Goal: Task Accomplishment & Management: Use online tool/utility

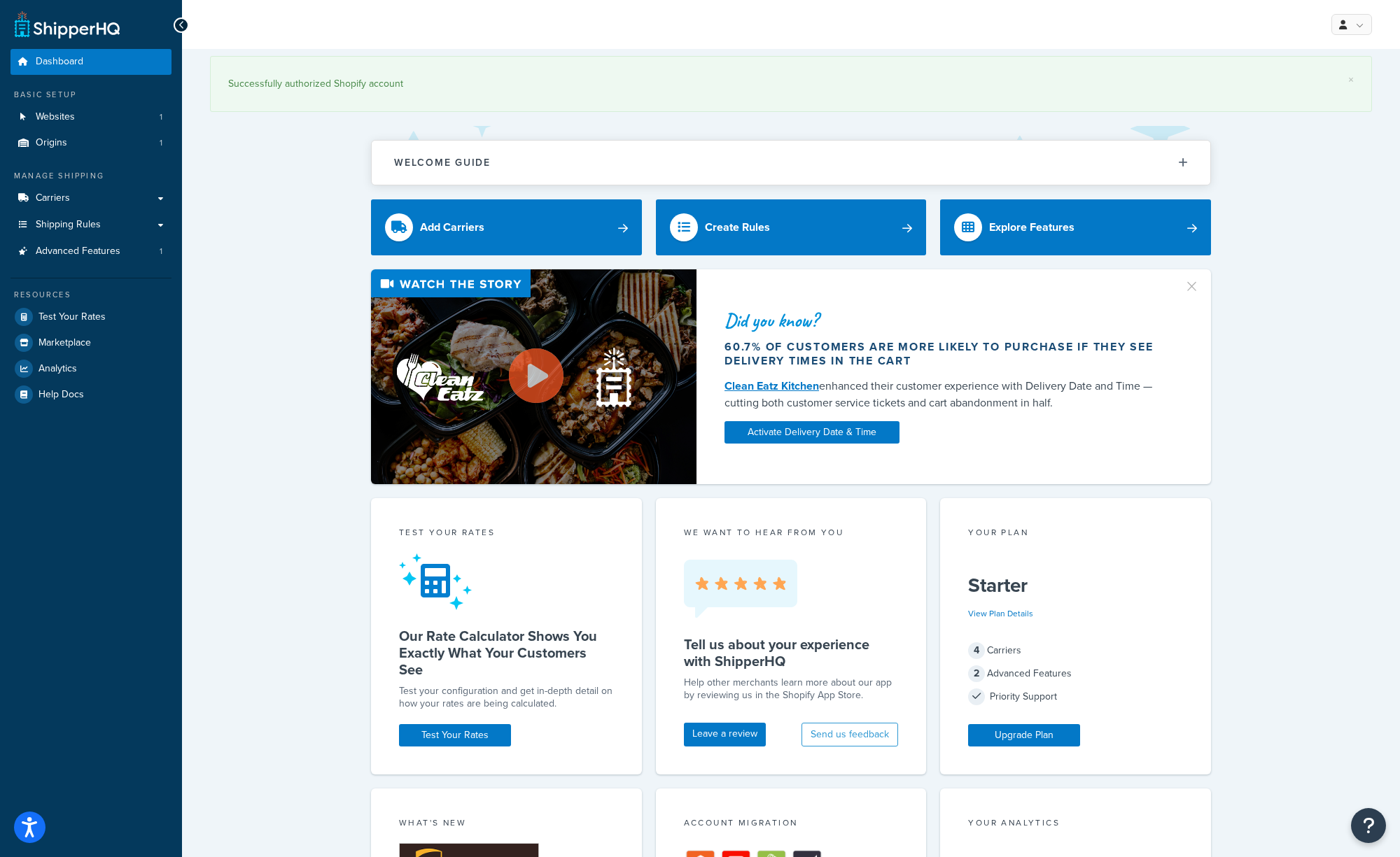
click at [1270, 231] on div "× Successfully authorized Shopify account Welcome Guide ShipperHQ: An Overview …" at bounding box center [791, 734] width 1218 height 1370
click at [64, 321] on span "Test Your Rates" at bounding box center [71, 317] width 67 height 12
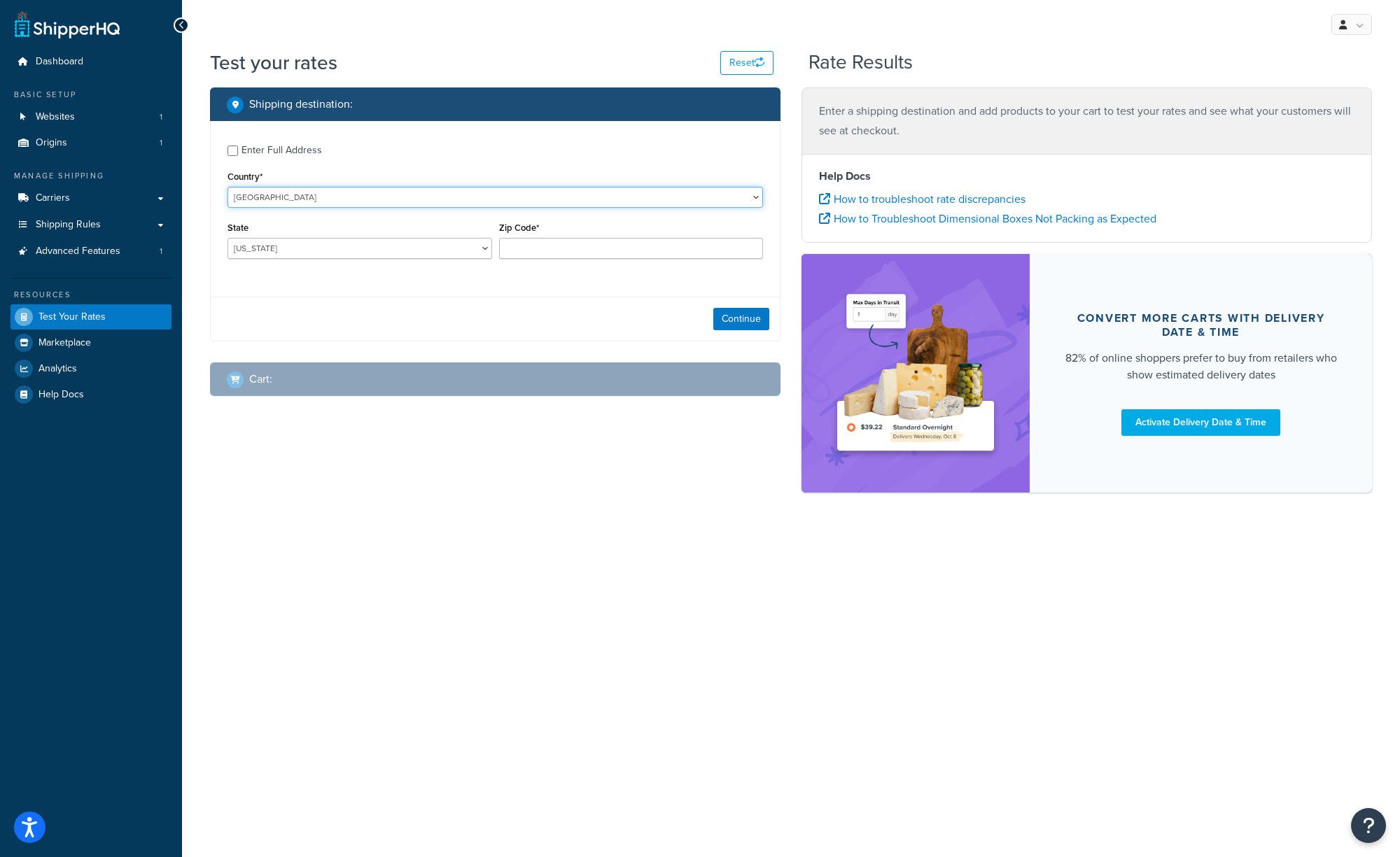
select select "GB"
click option "[GEOGRAPHIC_DATA]" at bounding box center [0, 0] width 0 height 0
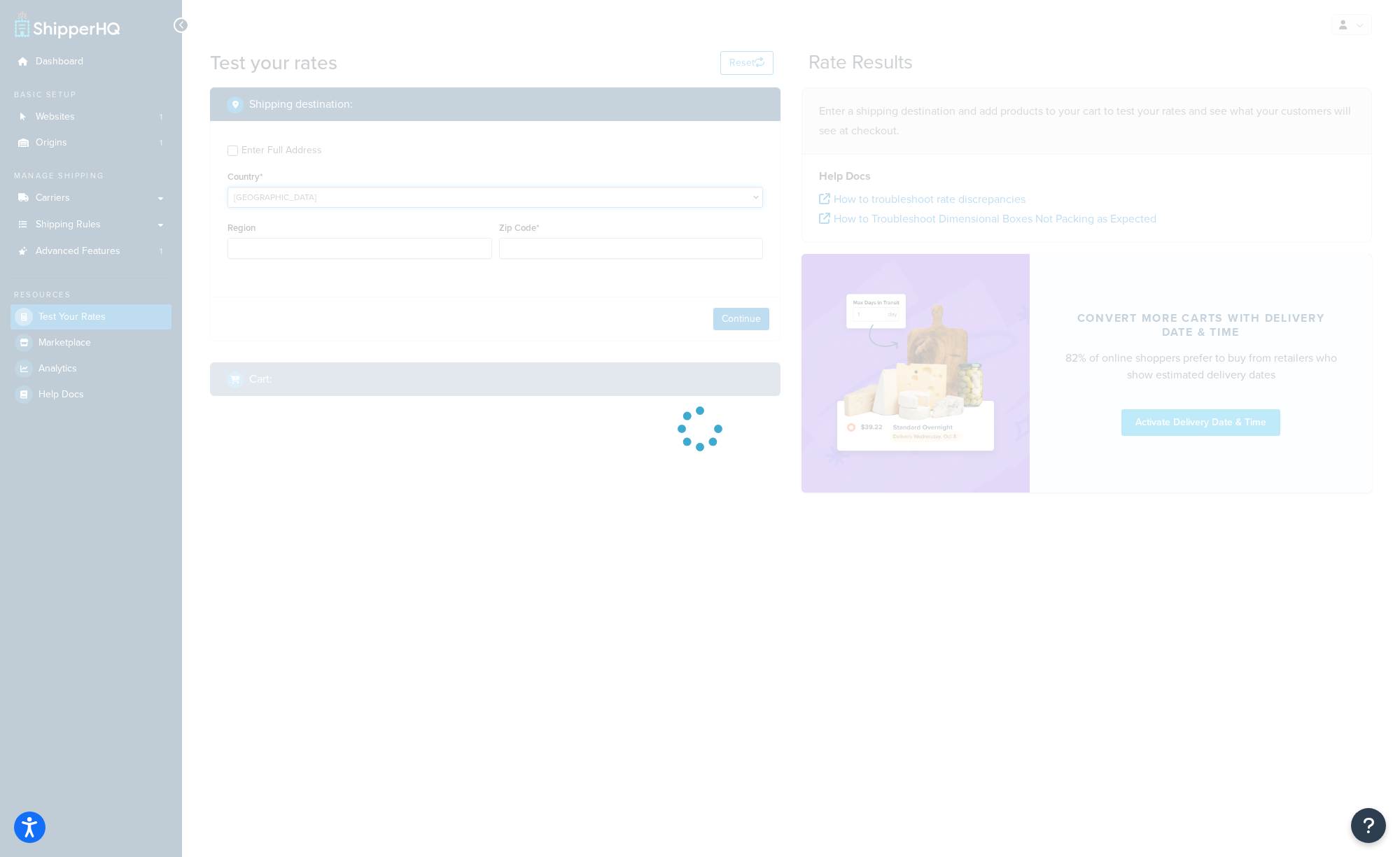
type input "AL"
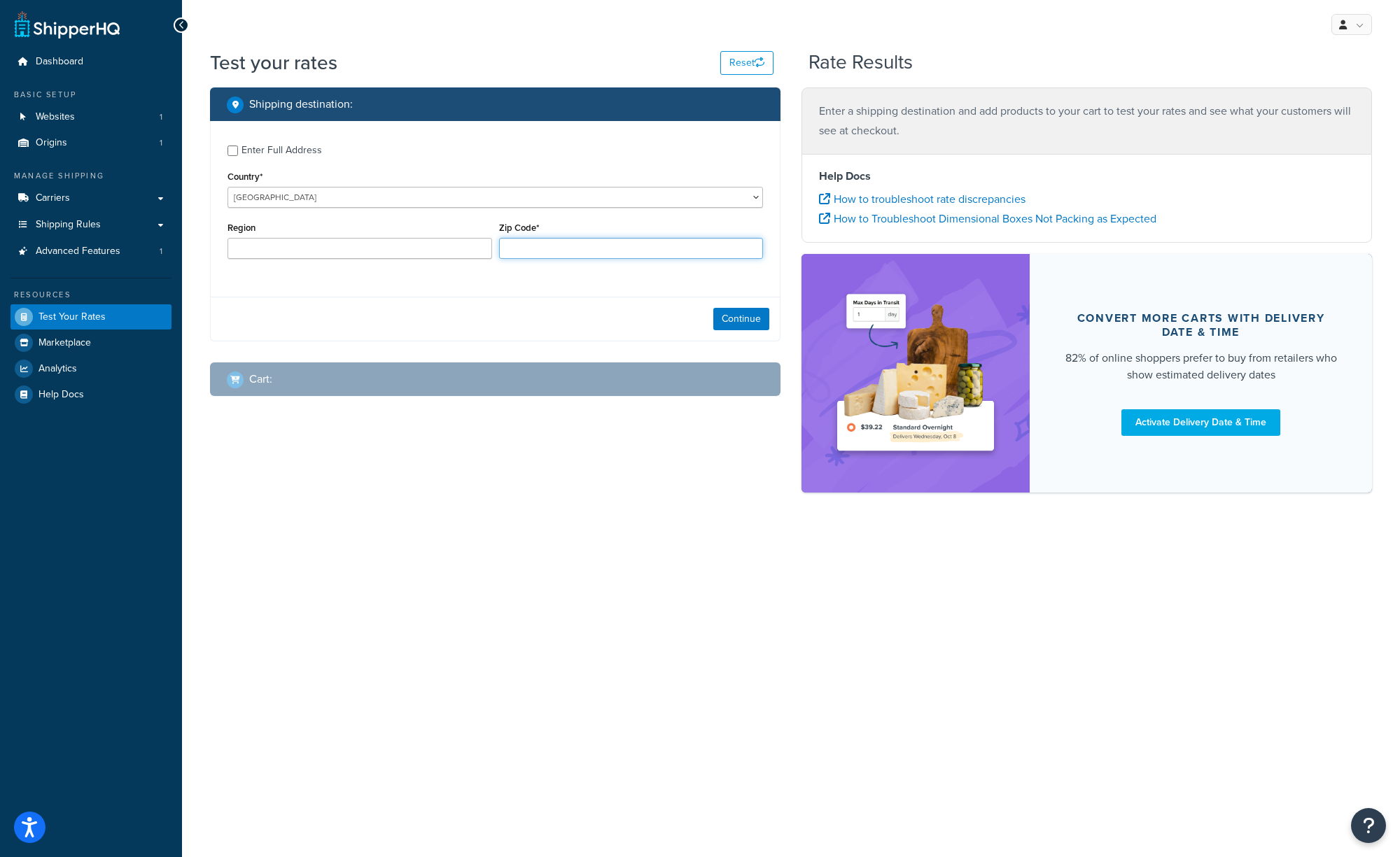
click at [595, 248] on input "Zip Code*" at bounding box center [632, 248] width 265 height 21
type input "PE11 3LX"
click at [738, 322] on button "Continue" at bounding box center [741, 319] width 56 height 23
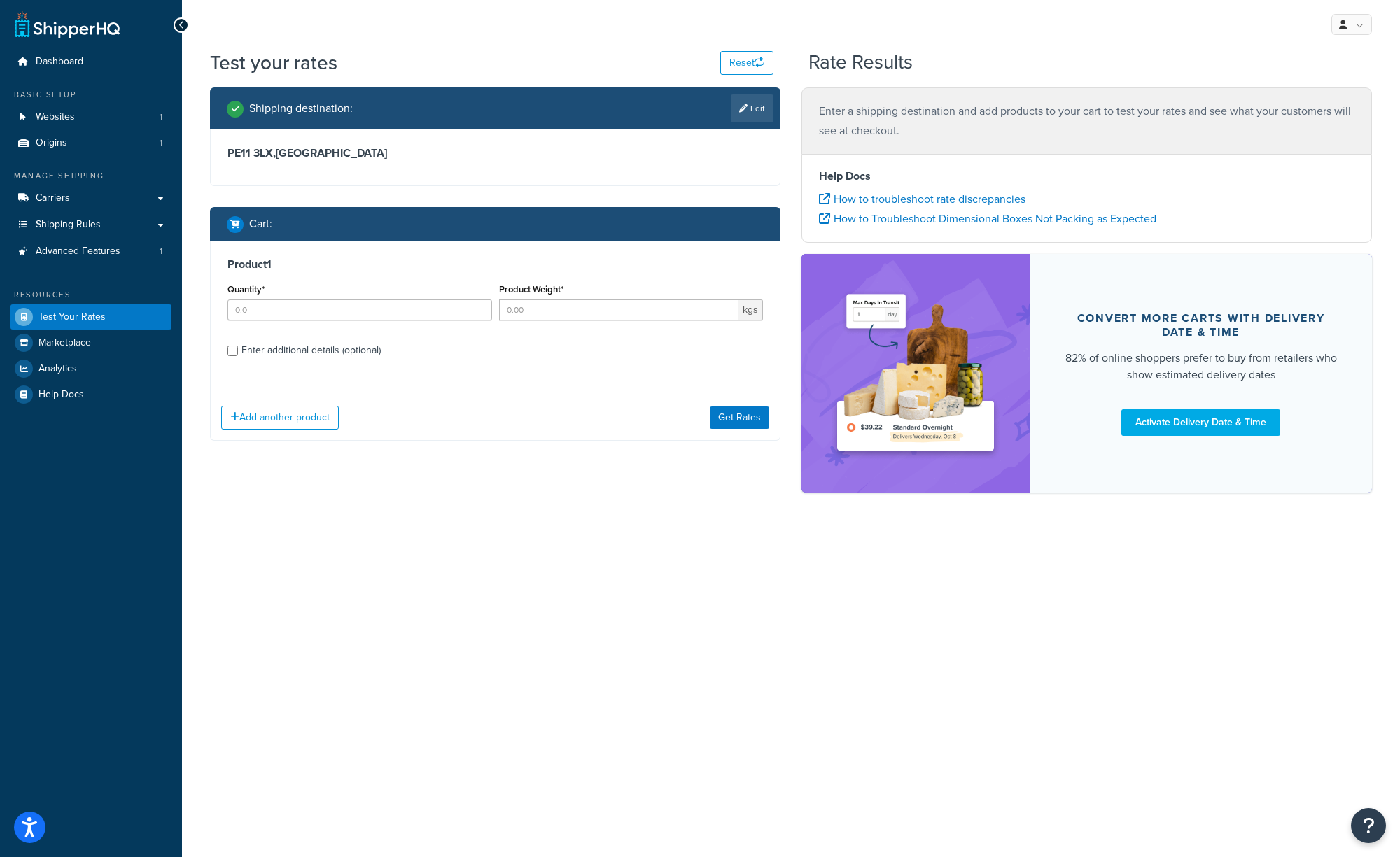
click at [294, 322] on div "Quantity*" at bounding box center [359, 305] width 271 height 51
click at [297, 312] on input "Quantity*" at bounding box center [360, 310] width 265 height 21
type input "1"
click at [535, 315] on input "Product Weight*" at bounding box center [619, 310] width 240 height 21
type input "26"
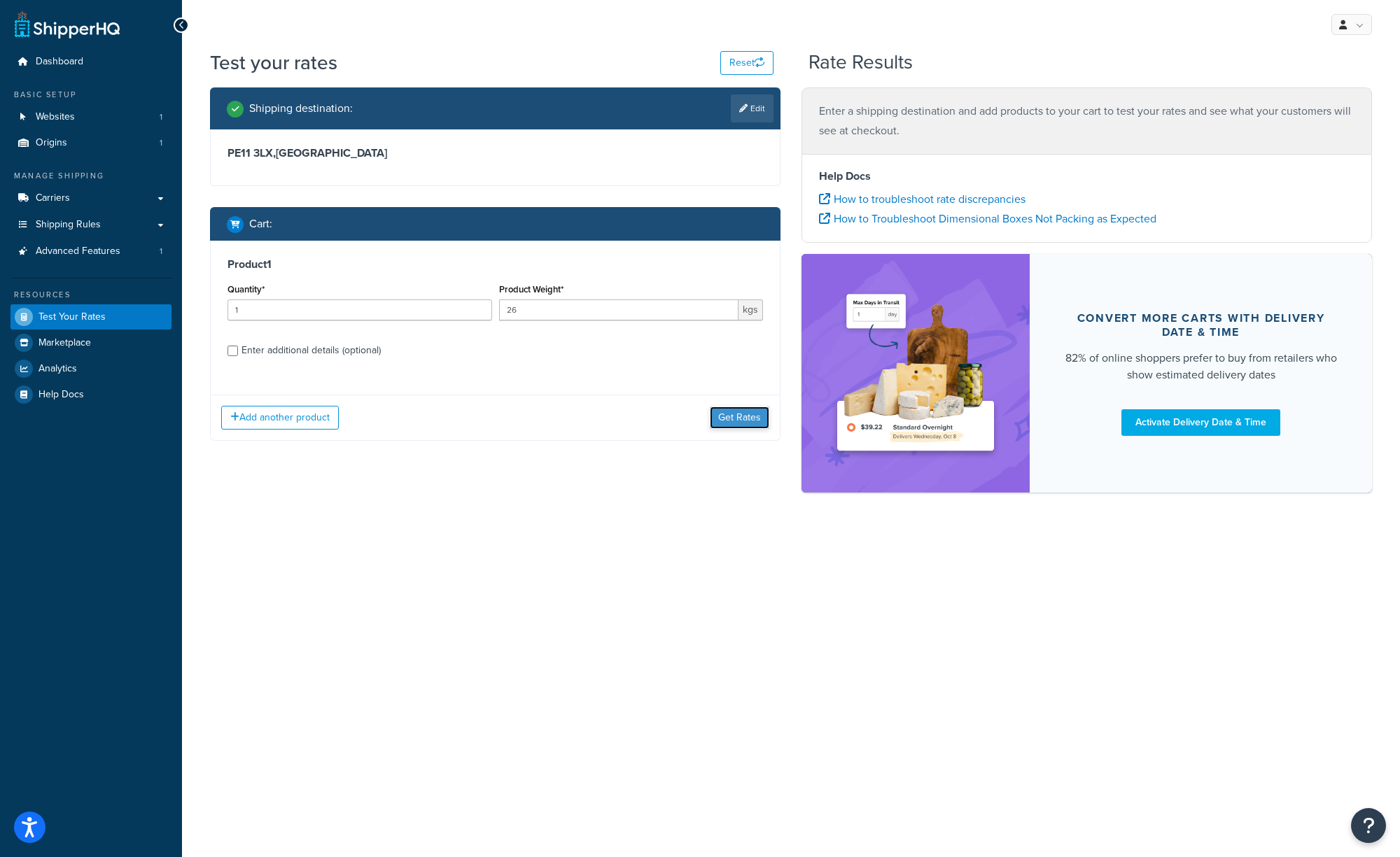
click at [732, 421] on button "Get Rates" at bounding box center [739, 418] width 59 height 23
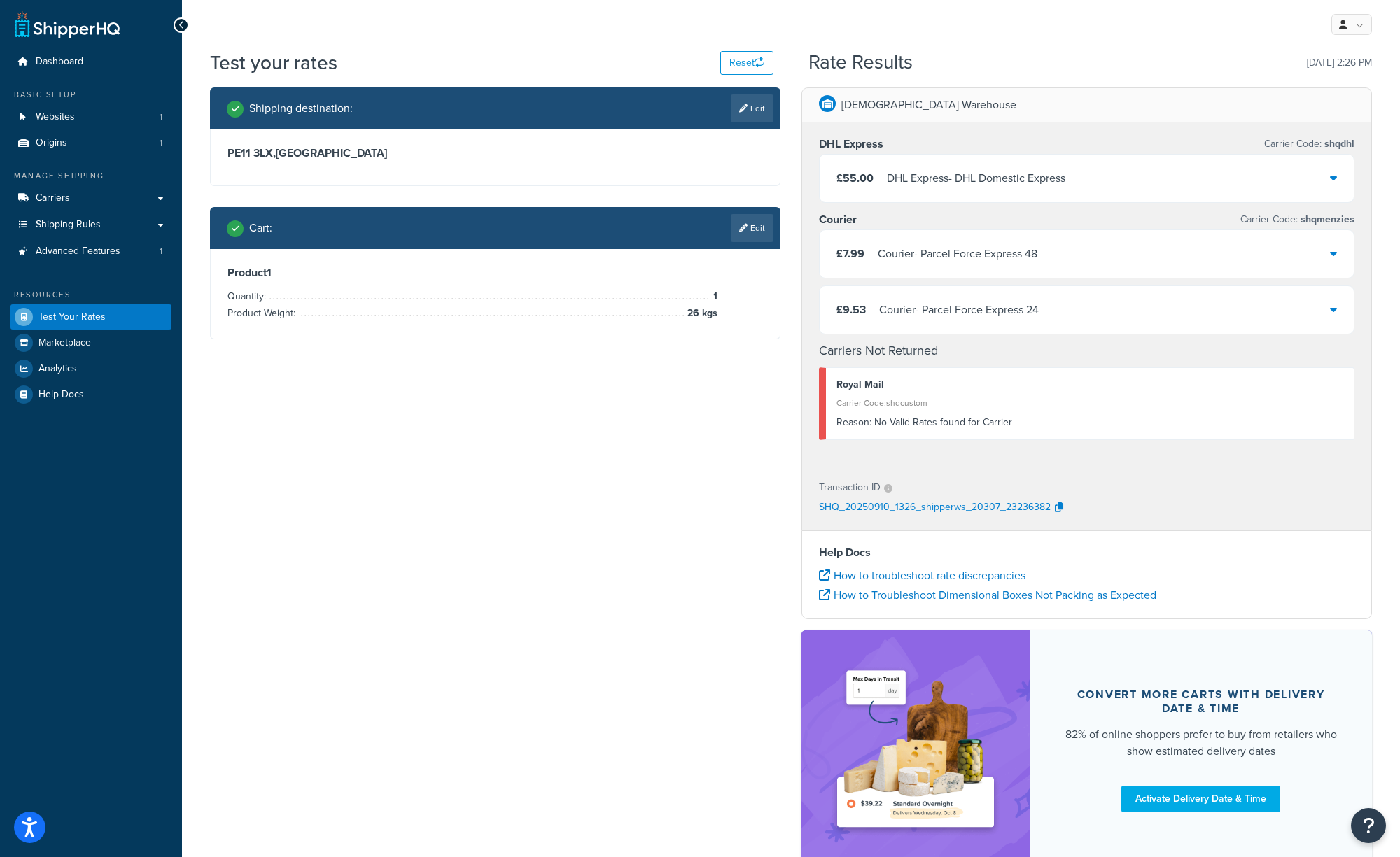
click at [942, 313] on div "Courier - Parcel Force Express 24" at bounding box center [959, 310] width 159 height 20
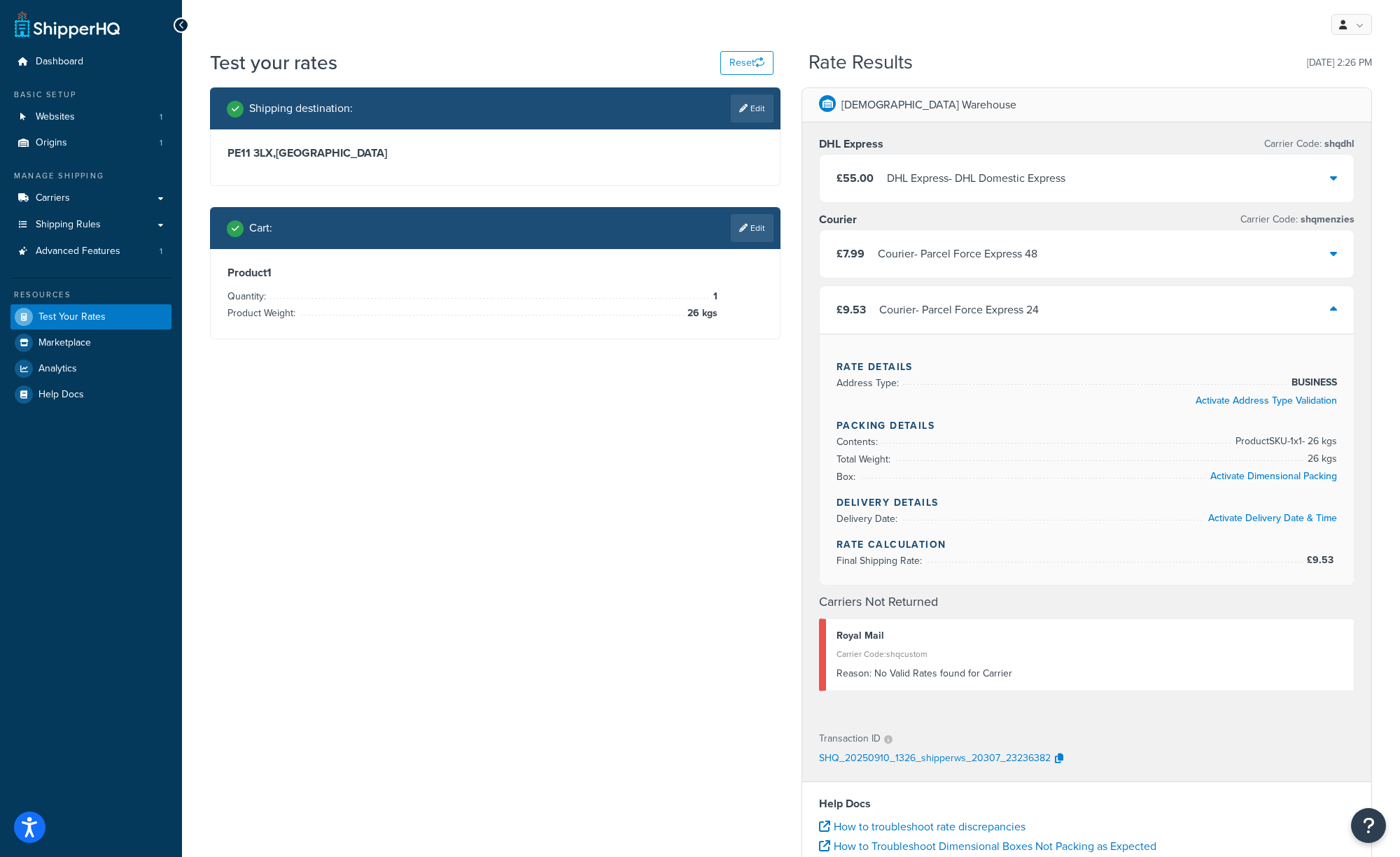
click at [942, 313] on div "Courier - Parcel Force Express 24" at bounding box center [959, 310] width 159 height 20
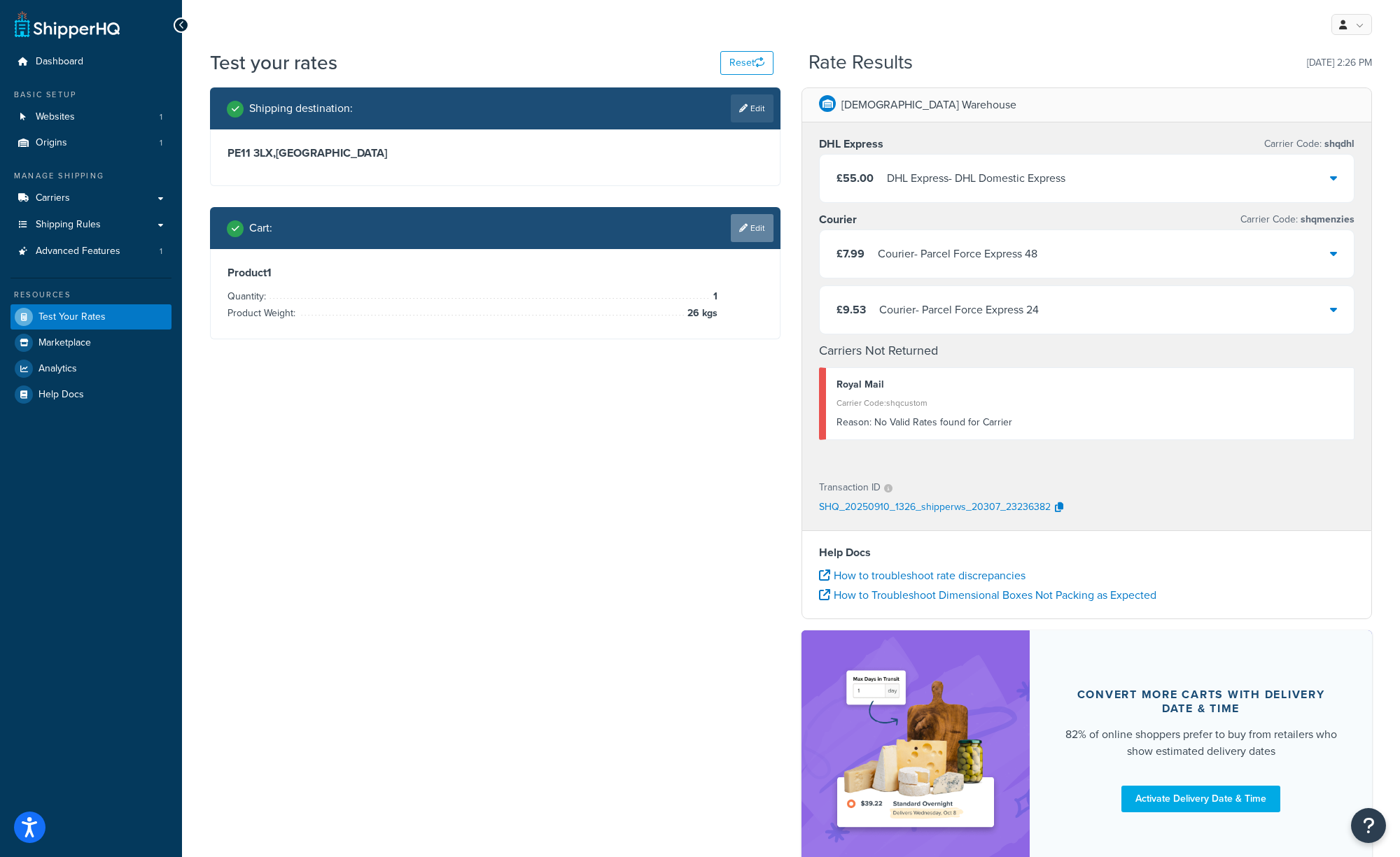
click at [754, 227] on link "Edit" at bounding box center [752, 228] width 43 height 28
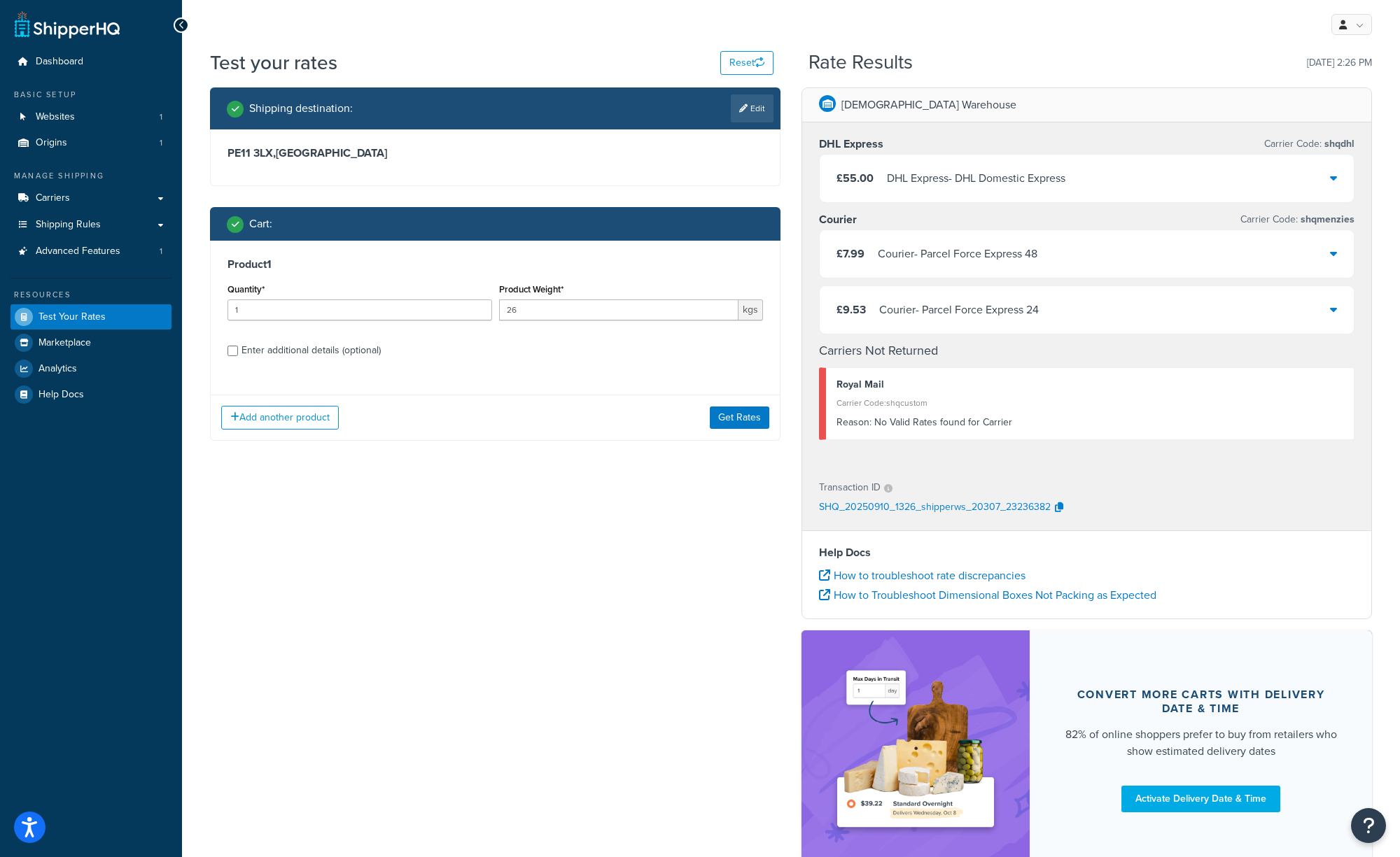
click at [267, 350] on div "Enter additional details (optional)" at bounding box center [311, 350] width 139 height 20
click at [238, 350] on input "Enter additional details (optional)" at bounding box center [233, 351] width 11 height 11
checkbox input "true"
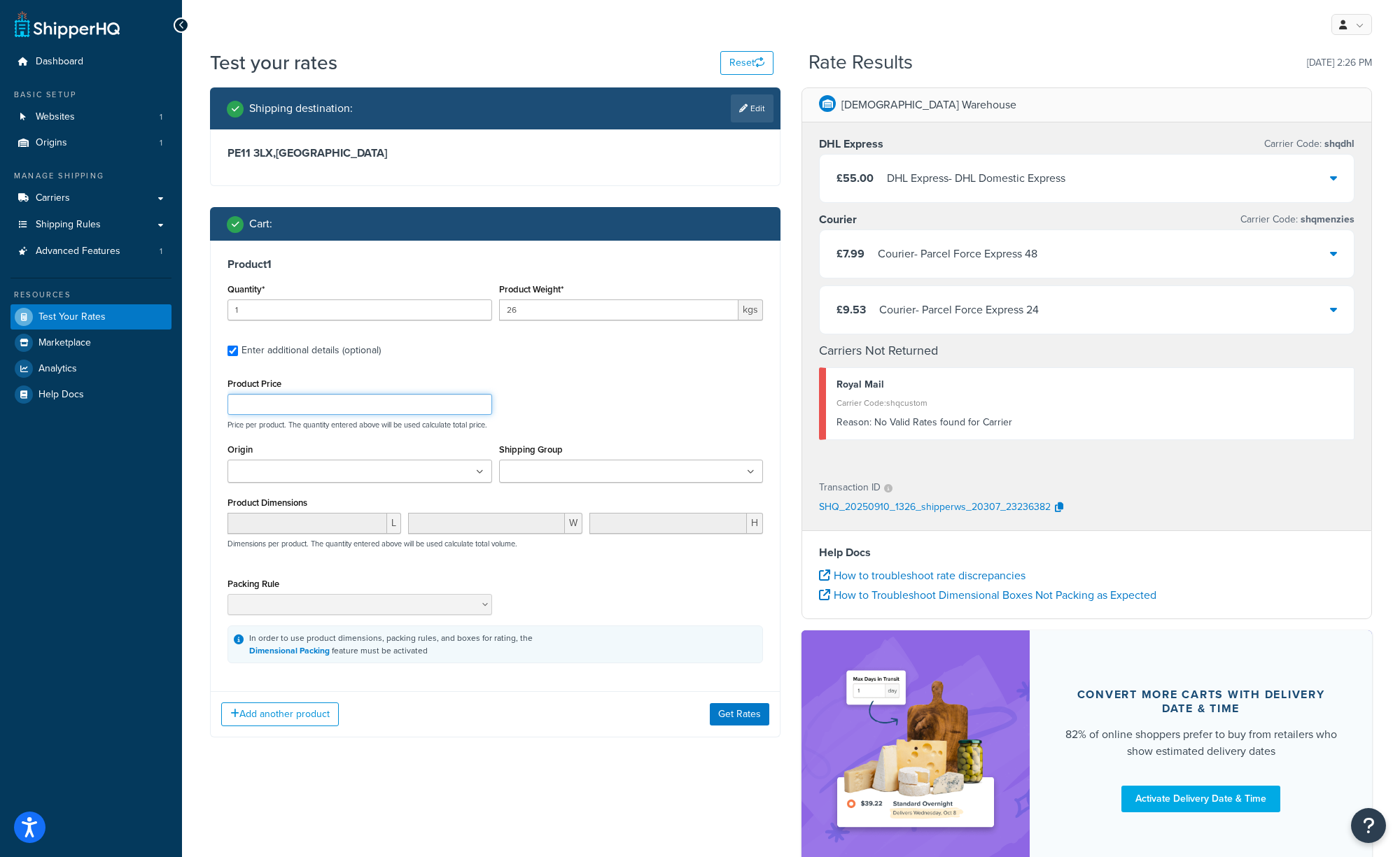
click at [268, 406] on input "Product Price" at bounding box center [360, 404] width 265 height 21
type input "550"
click at [749, 716] on button "Get Rates" at bounding box center [739, 714] width 59 height 23
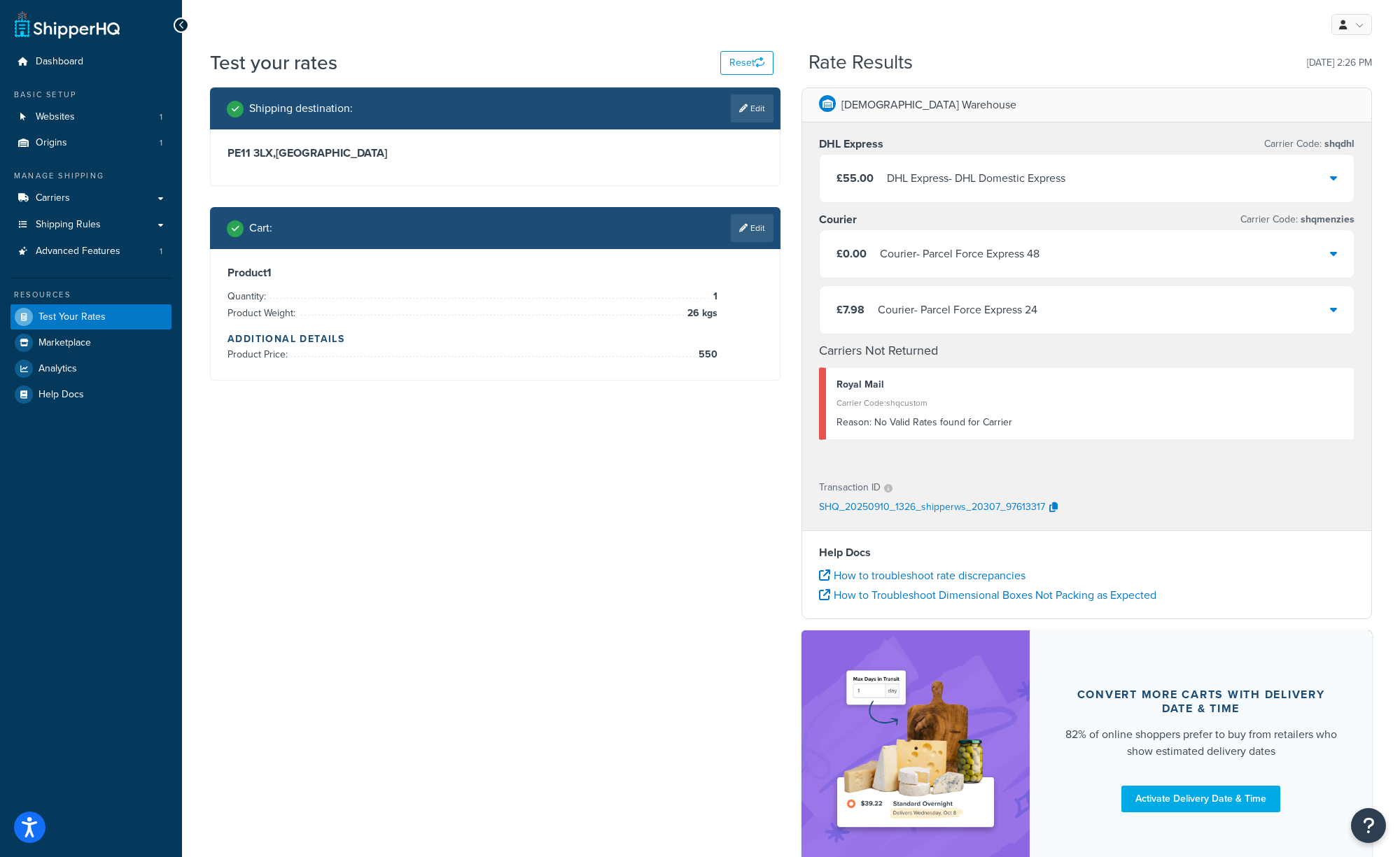
click at [889, 313] on div "Courier - Parcel Force Express 24" at bounding box center [957, 310] width 159 height 20
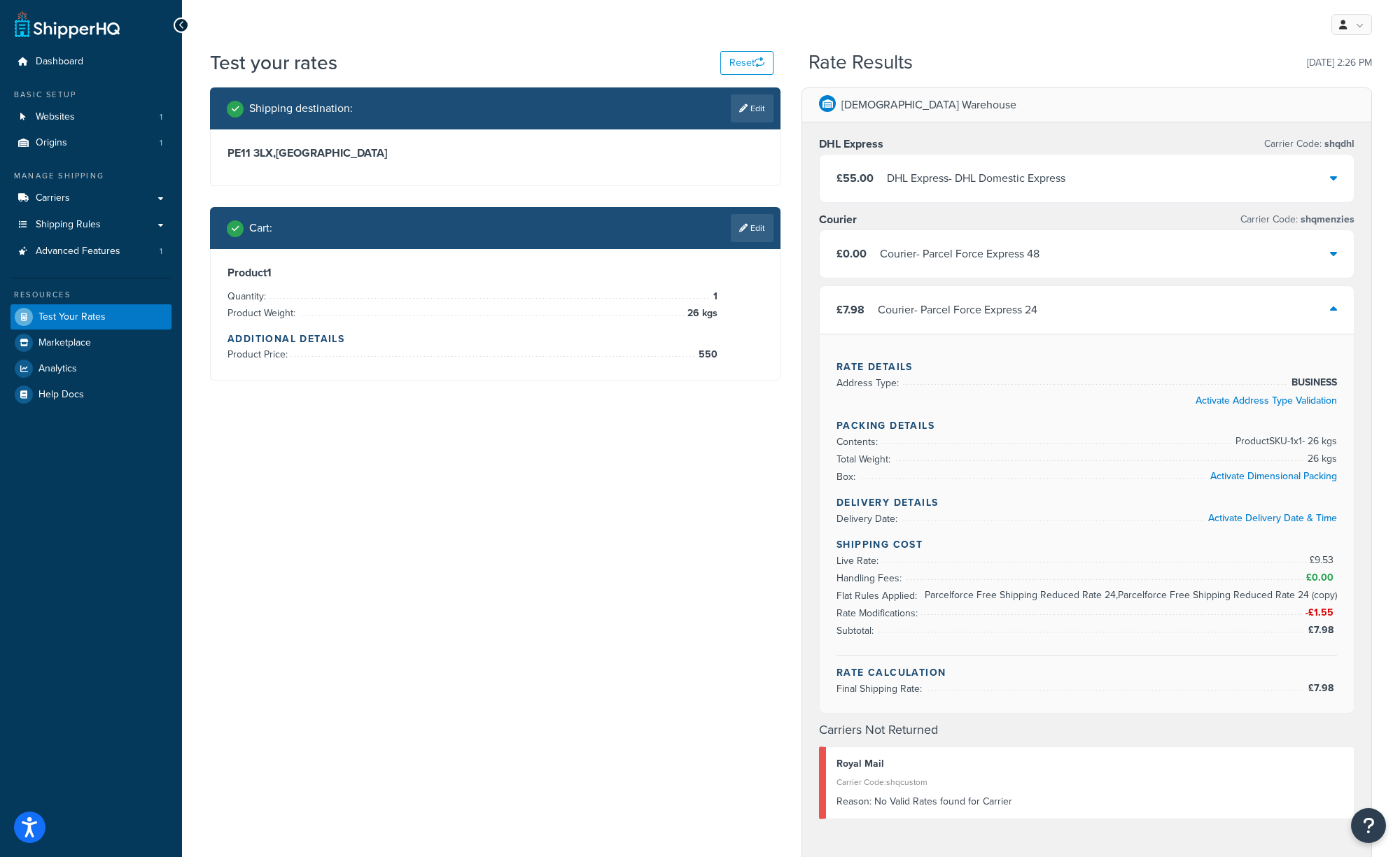
click at [889, 313] on div "Courier - Parcel Force Express 24" at bounding box center [957, 310] width 159 height 20
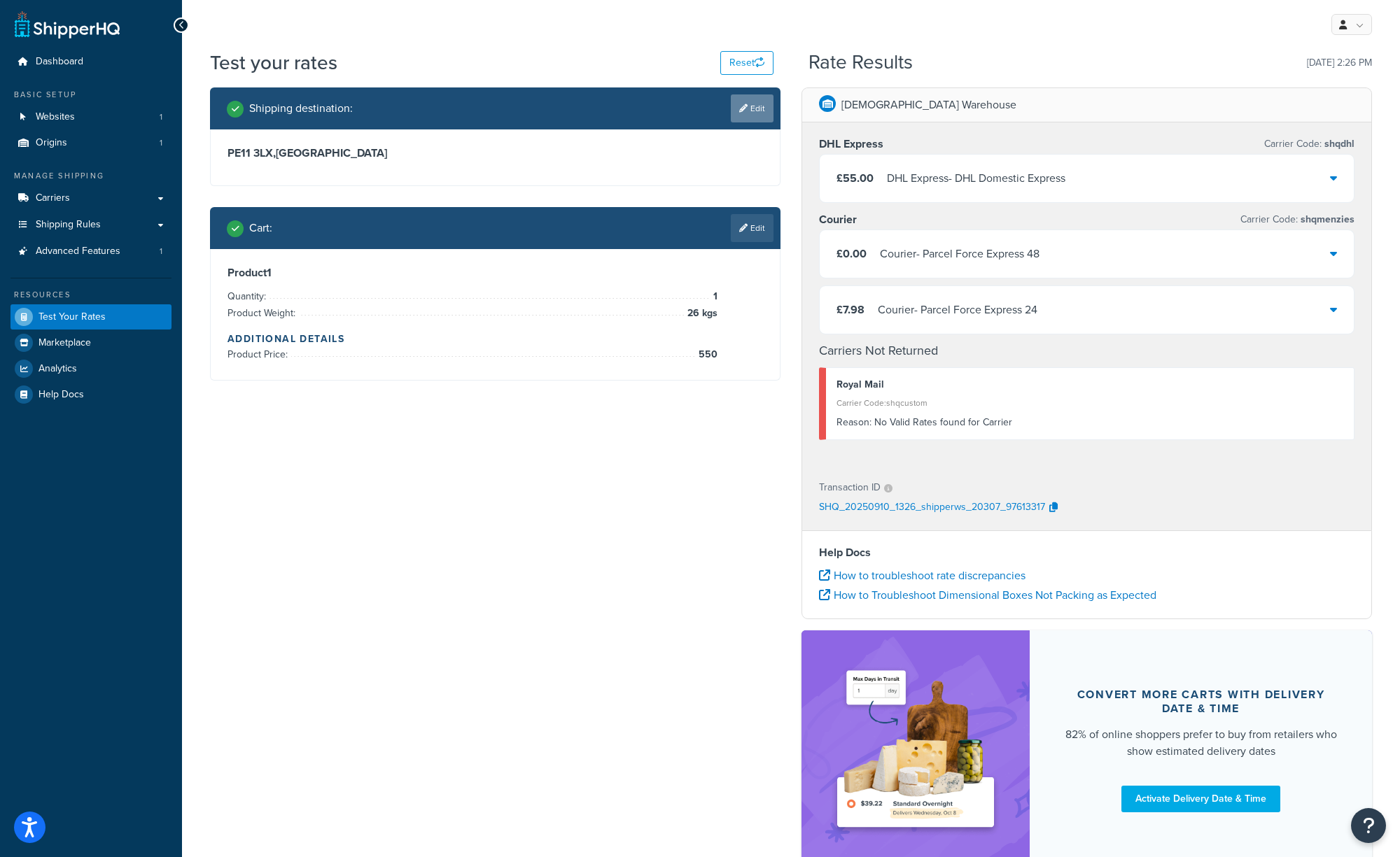
click at [756, 106] on link "Edit" at bounding box center [752, 108] width 43 height 28
select select "GB"
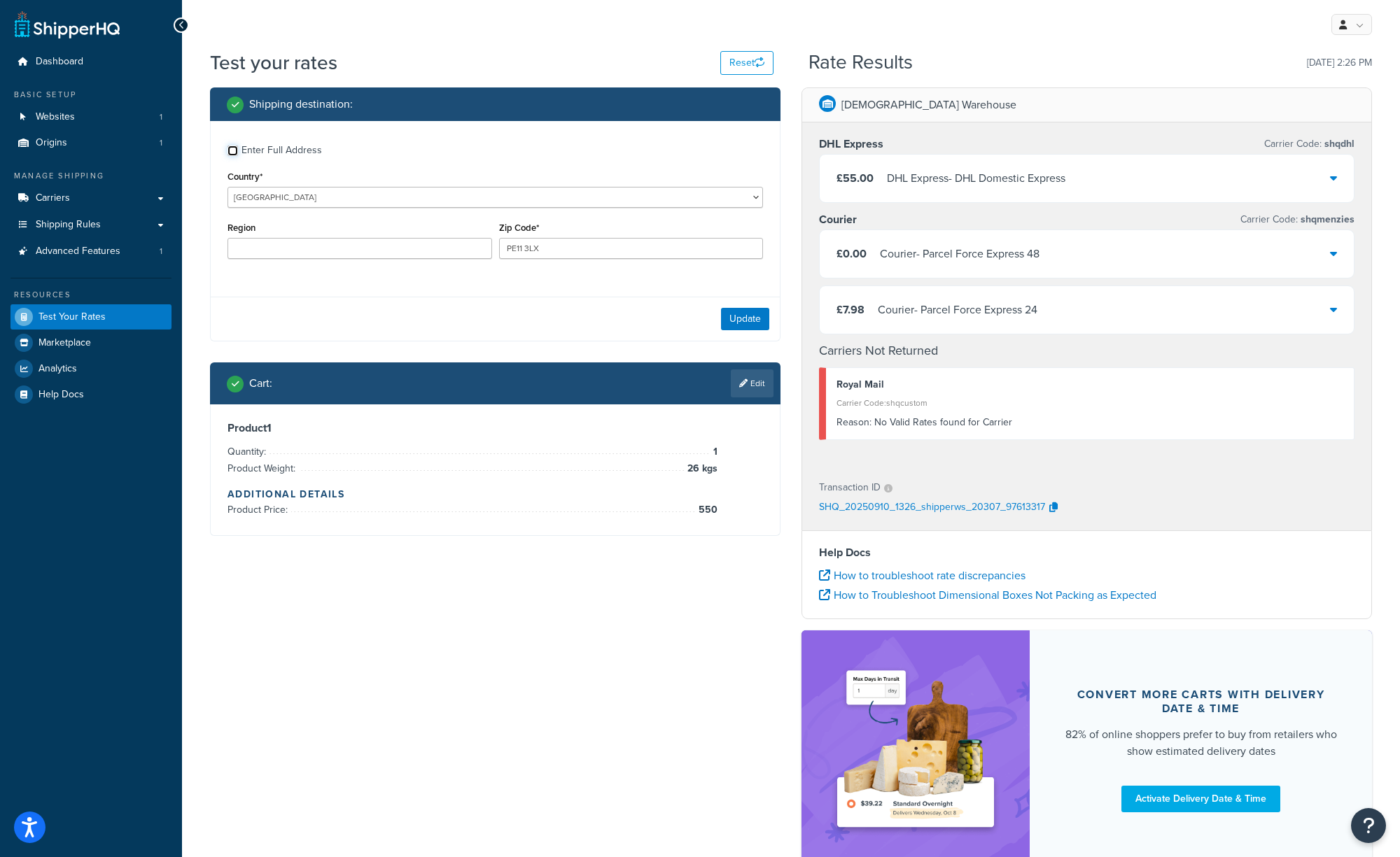
click at [235, 149] on input "Enter Full Address" at bounding box center [233, 151] width 11 height 11
checkbox input "true"
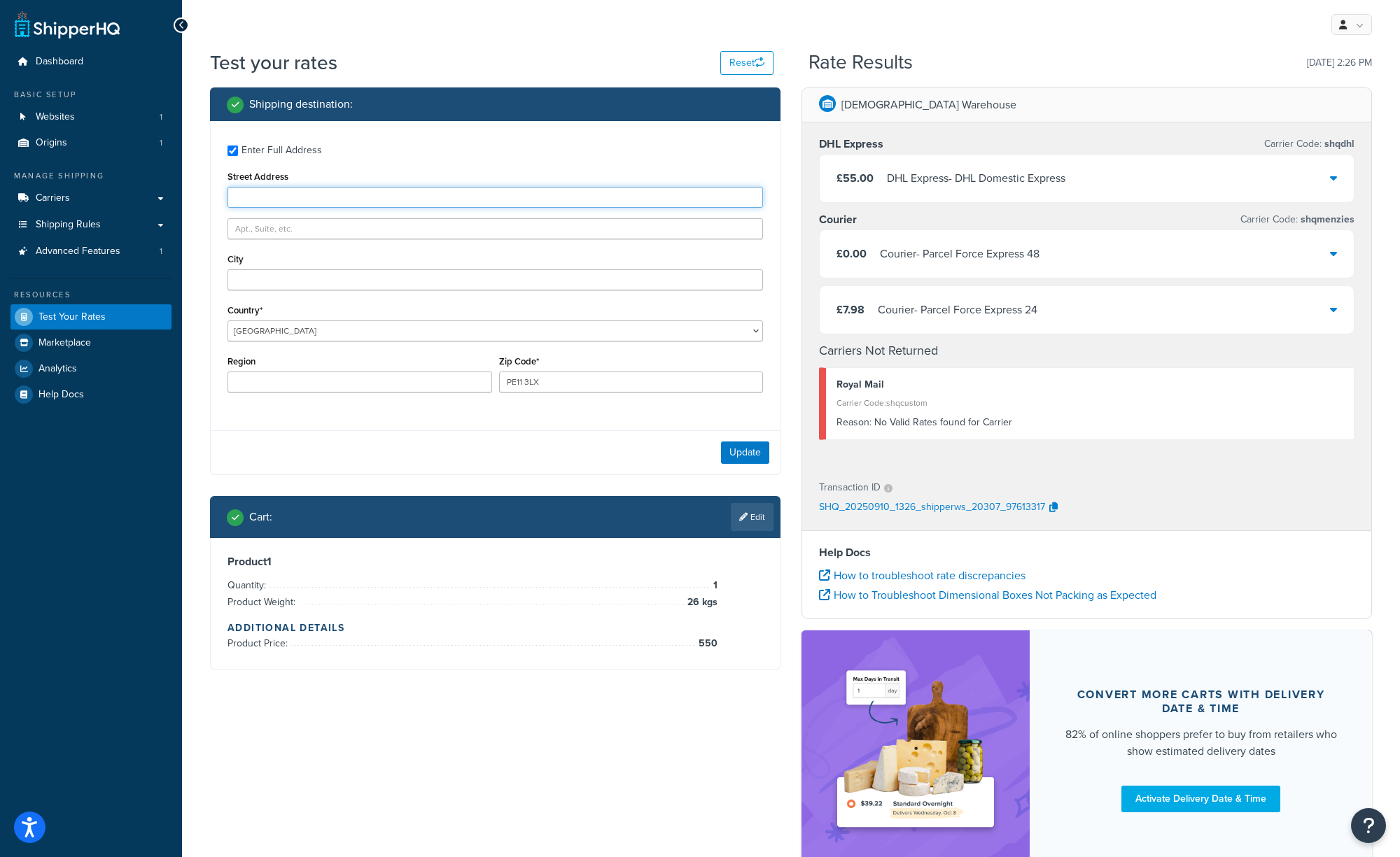
click at [261, 199] on input "Street Address" at bounding box center [495, 198] width 535 height 21
type input "unit 4, [PERSON_NAME][GEOGRAPHIC_DATA]"
click at [243, 280] on input "City" at bounding box center [495, 280] width 535 height 21
click at [759, 516] on link "Edit" at bounding box center [752, 516] width 43 height 28
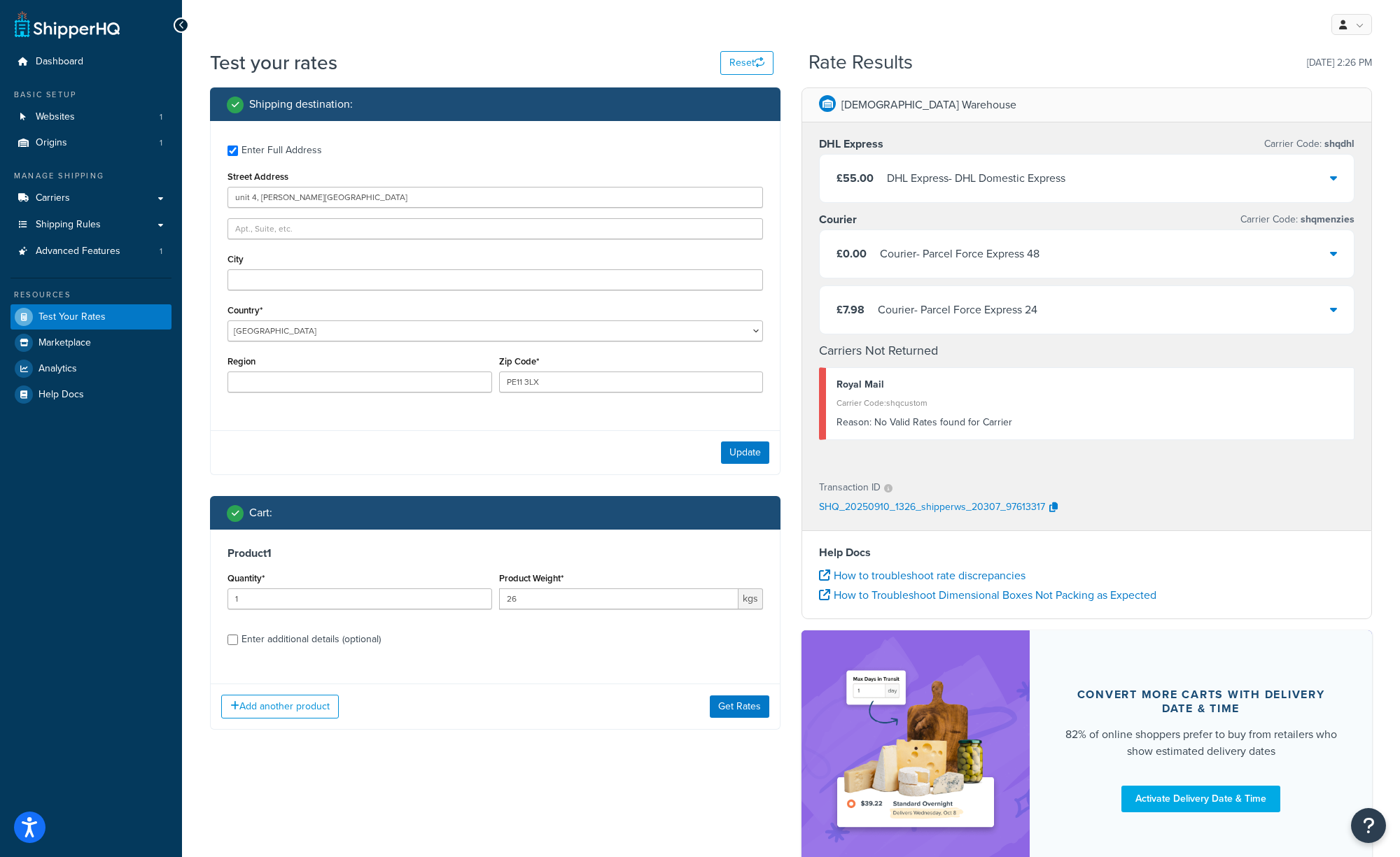
click at [272, 640] on div "Enter additional details (optional)" at bounding box center [311, 640] width 139 height 20
click at [238, 640] on input "Enter additional details (optional)" at bounding box center [233, 640] width 11 height 11
checkbox input "true"
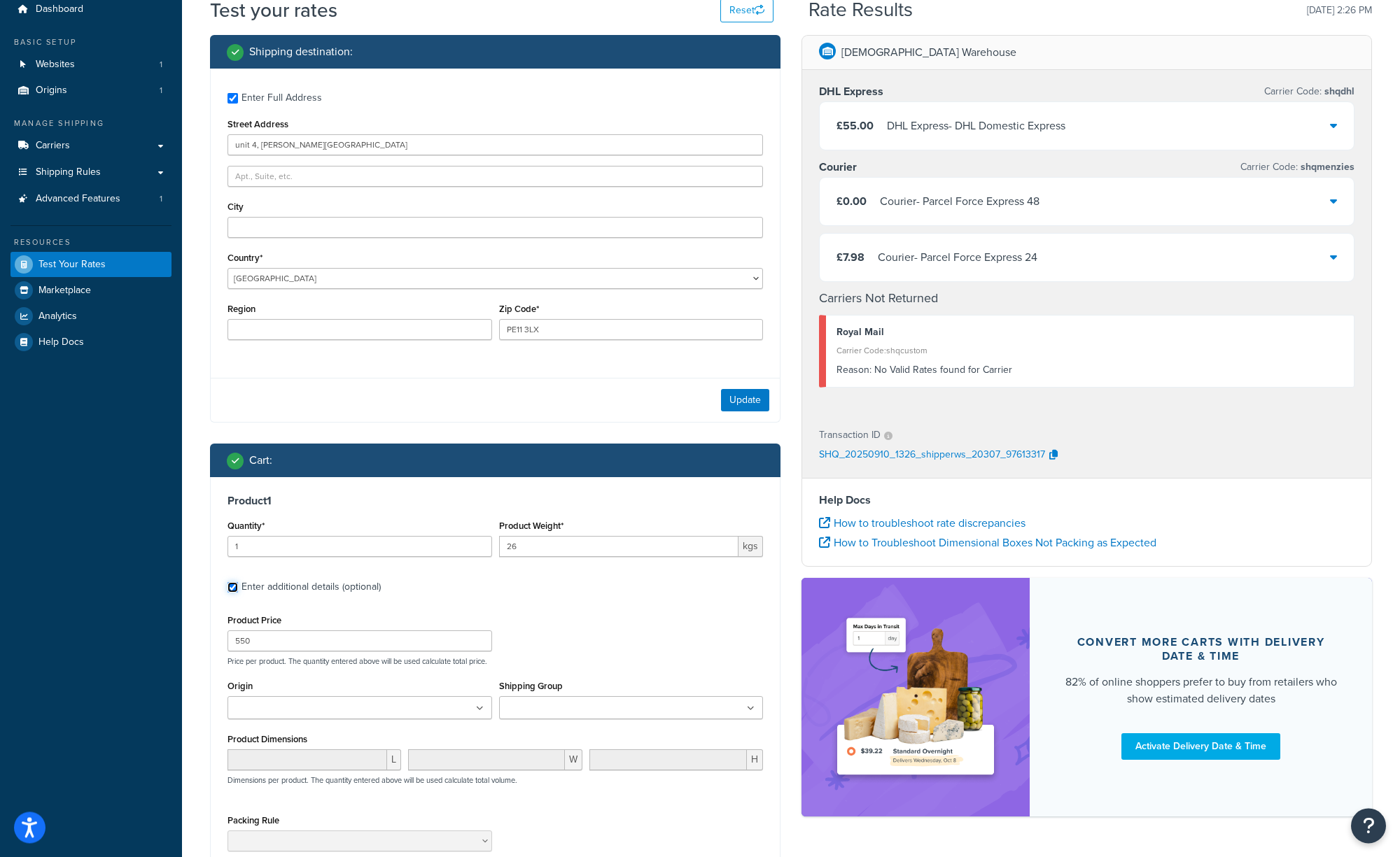
scroll to position [96, 0]
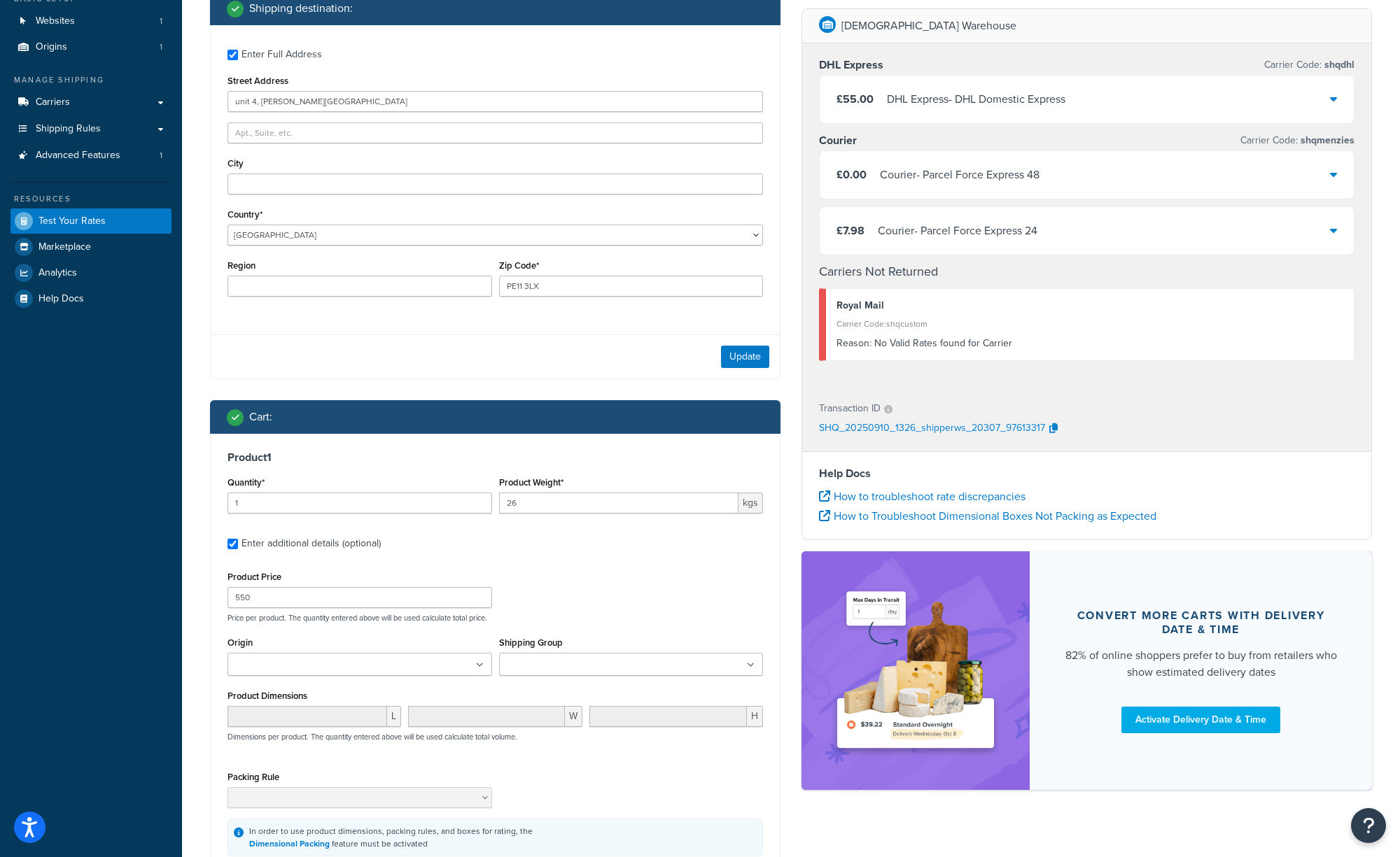
click at [558, 662] on input "Shipping Group" at bounding box center [565, 665] width 124 height 15
click at [555, 583] on div "Product Price 550 Price per product. The quantity entered above will be used ca…" at bounding box center [495, 595] width 542 height 56
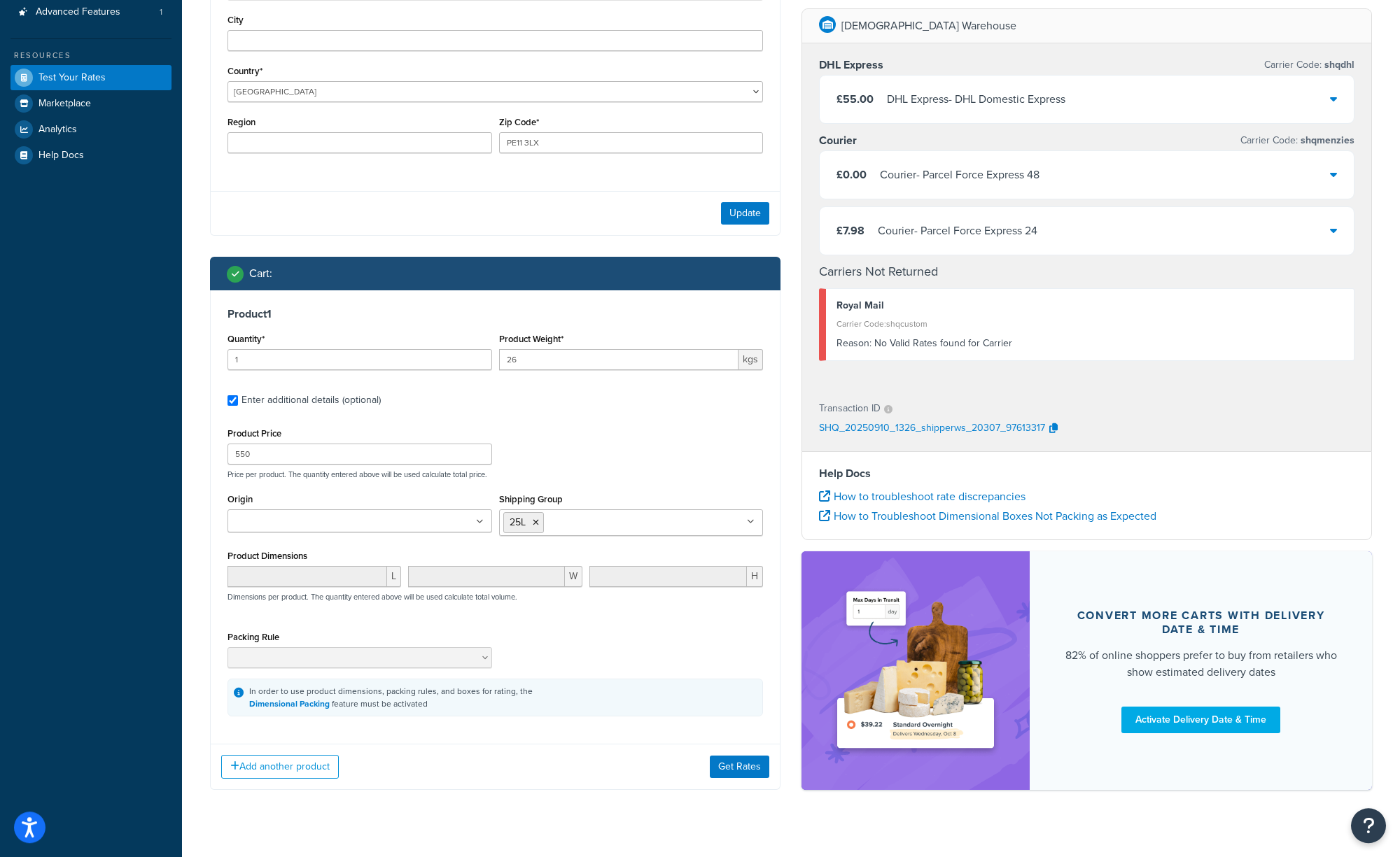
scroll to position [264, 0]
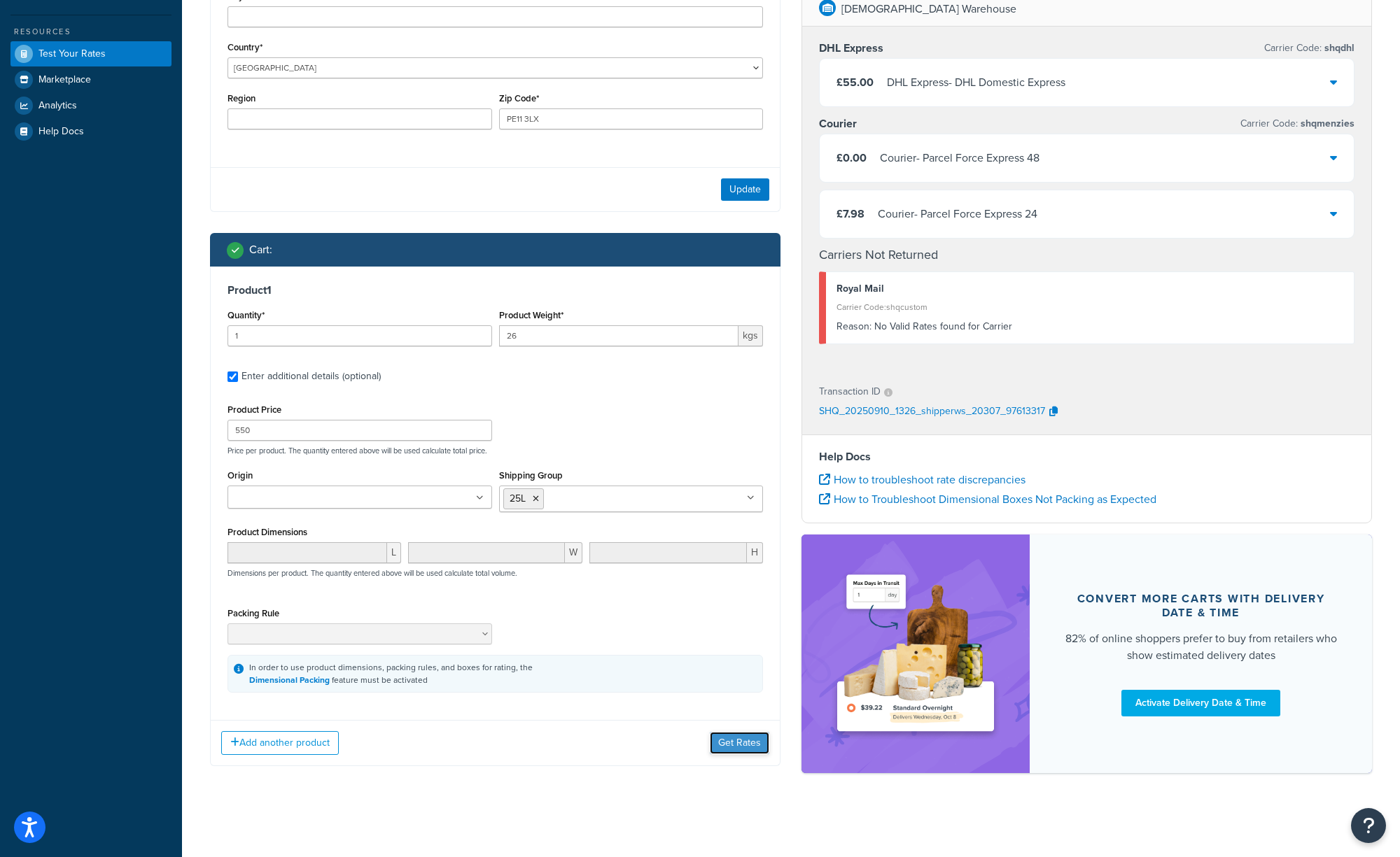
click at [726, 744] on button "Get Rates" at bounding box center [739, 743] width 59 height 23
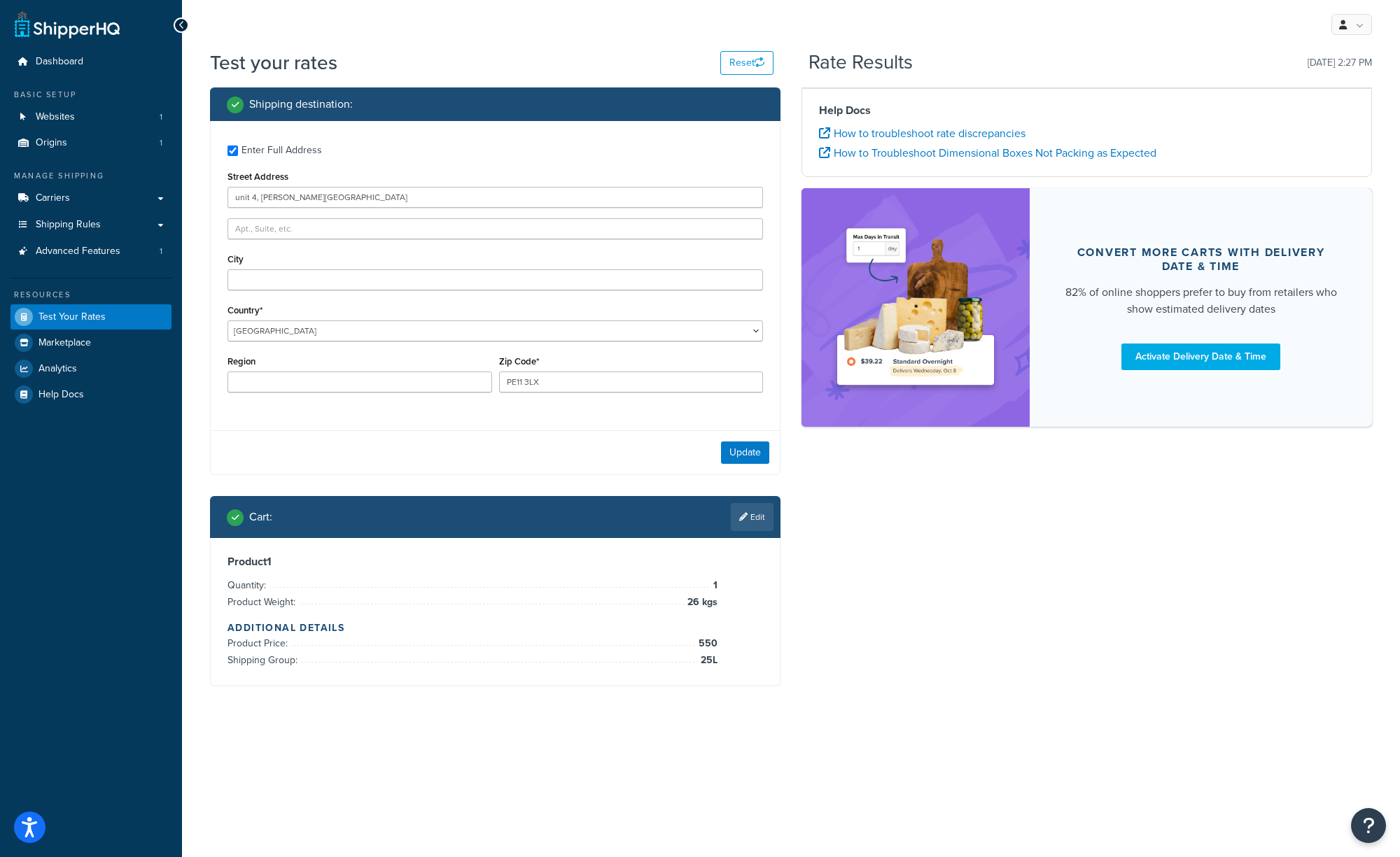
scroll to position [0, 0]
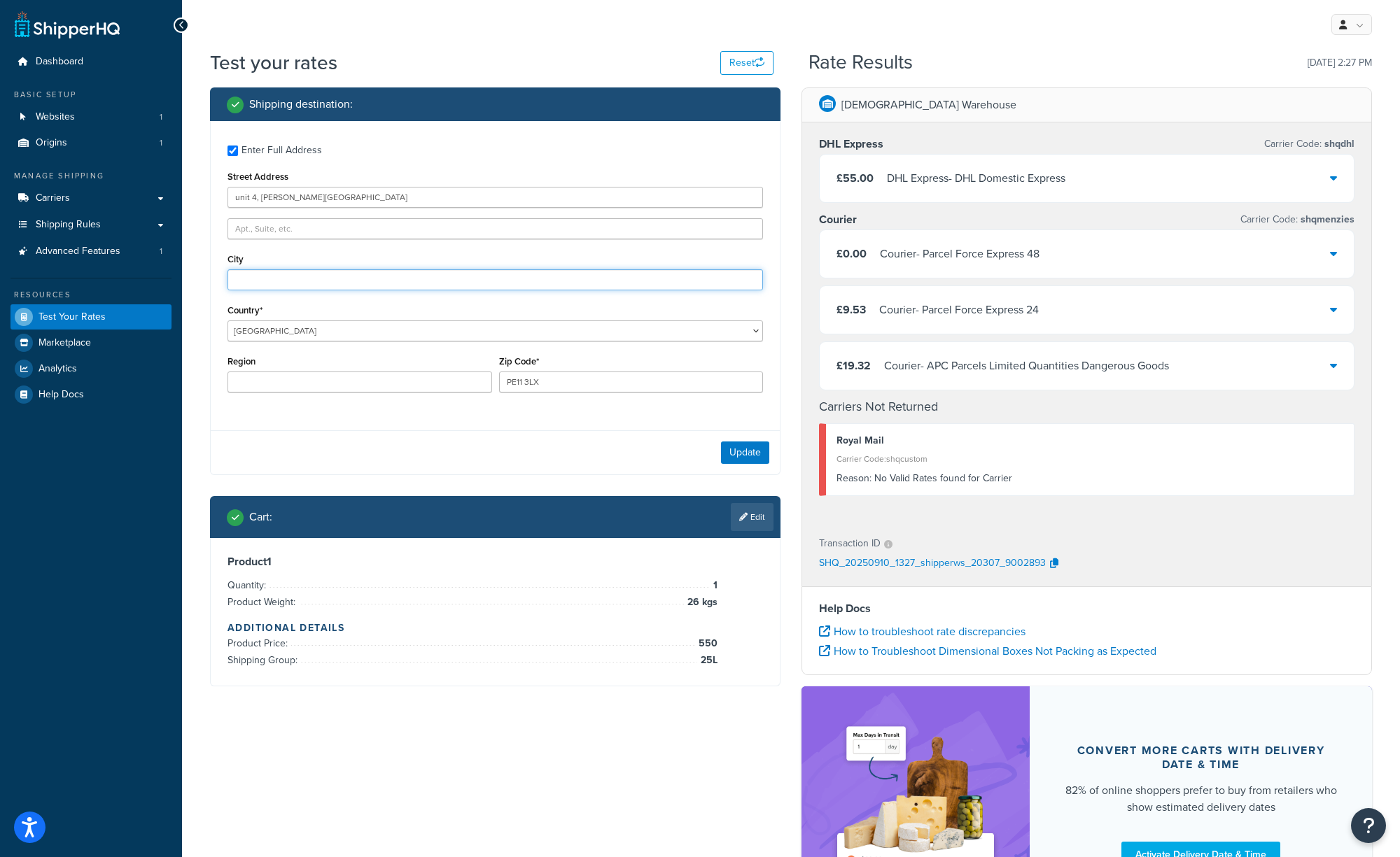
click at [244, 281] on input "City" at bounding box center [495, 280] width 535 height 21
type input "Spalding"
click at [236, 383] on input "Region" at bounding box center [360, 382] width 265 height 21
type input "[GEOGRAPHIC_DATA]"
click at [735, 450] on button "Update" at bounding box center [745, 453] width 48 height 23
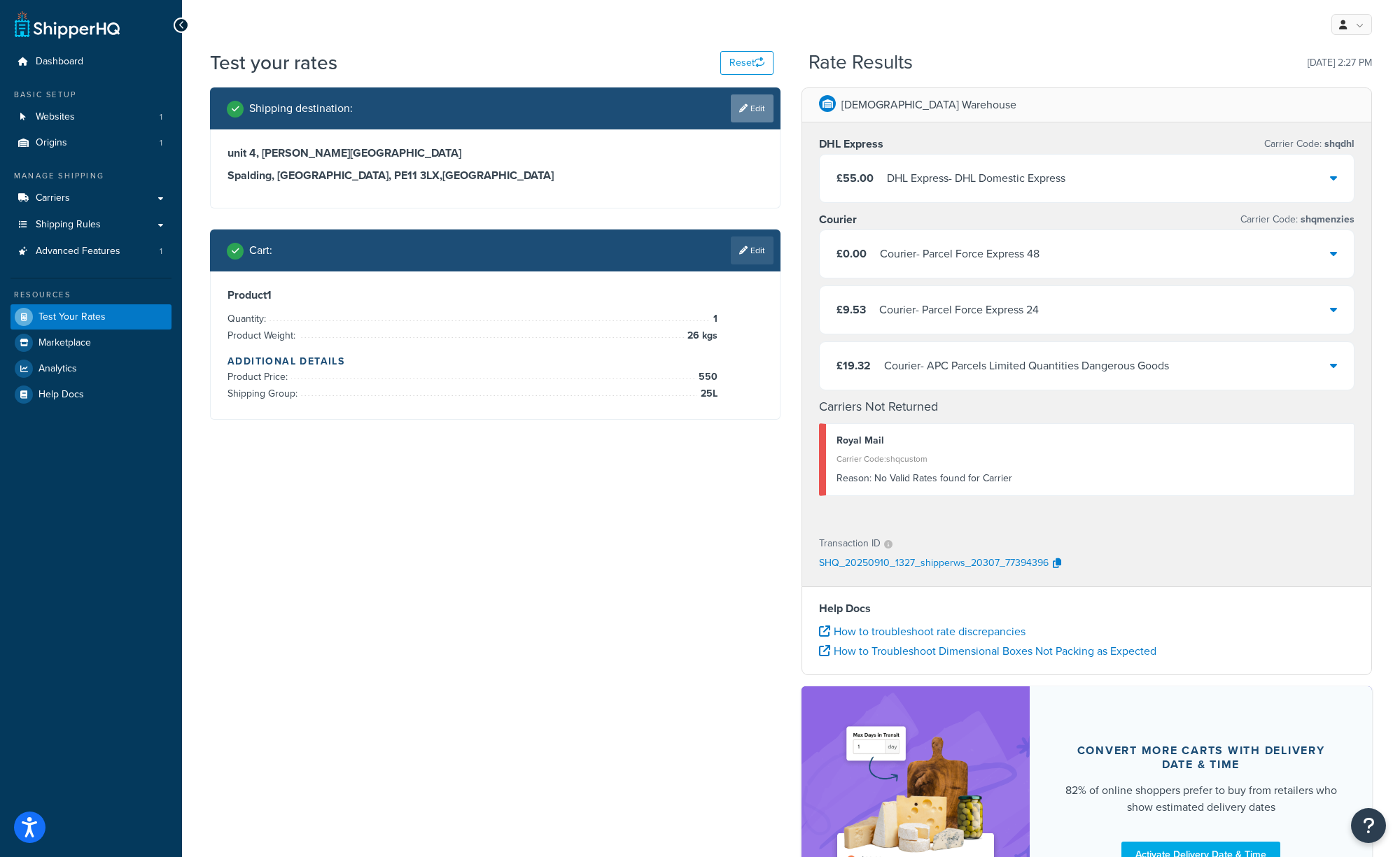
click at [755, 107] on link "Edit" at bounding box center [752, 108] width 43 height 28
select select "GB"
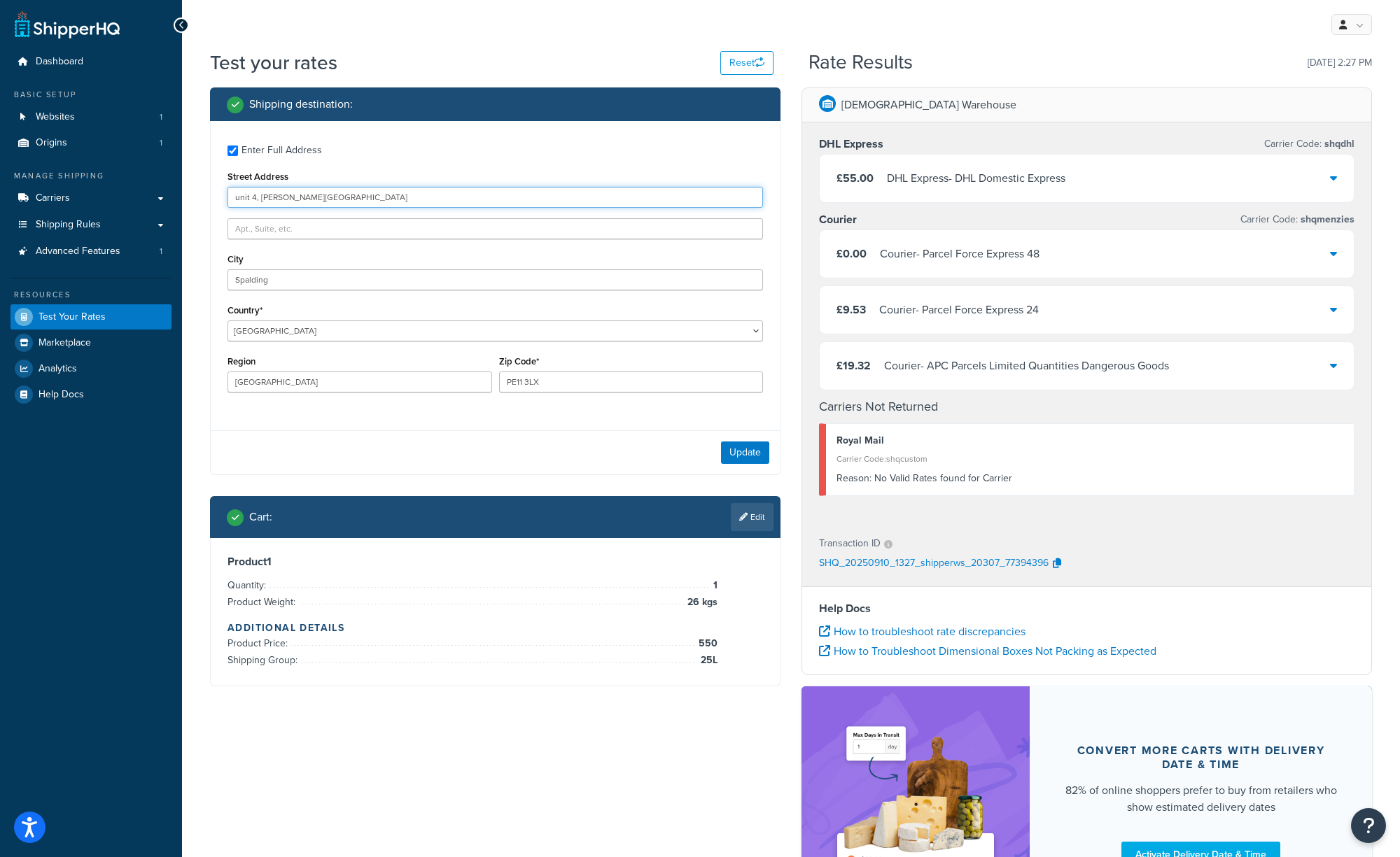
drag, startPoint x: 368, startPoint y: 195, endPoint x: 210, endPoint y: 201, distance: 158.1
click at [210, 201] on div "Enter Full Address Street Address unit [GEOGRAPHIC_DATA][PERSON_NAME] Country* …" at bounding box center [495, 298] width 571 height 354
drag, startPoint x: 323, startPoint y: 191, endPoint x: 197, endPoint y: 183, distance: 126.3
click at [228, 187] on input "unit 4, [PERSON_NAME][GEOGRAPHIC_DATA]" at bounding box center [495, 198] width 535 height 21
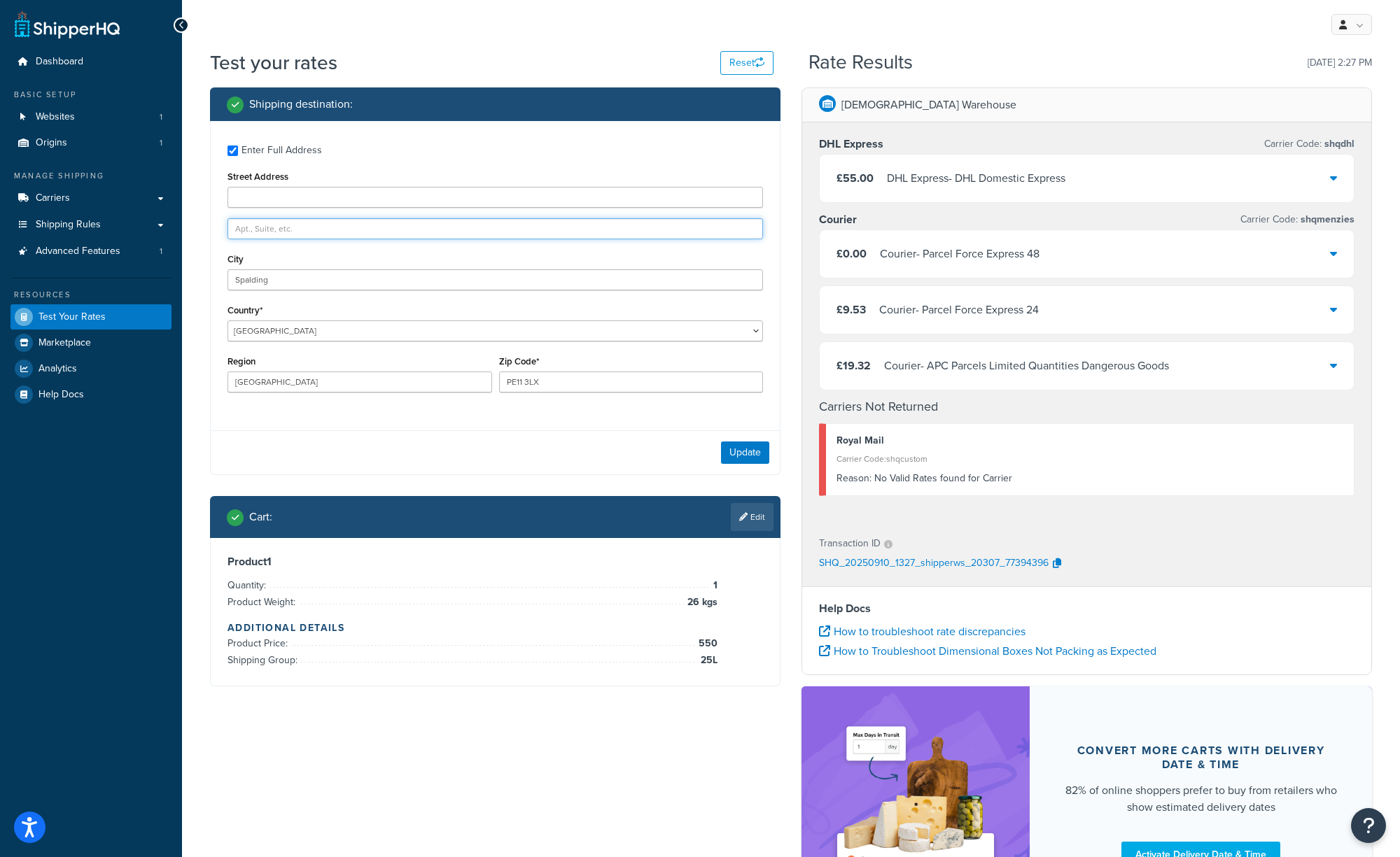
click at [268, 230] on input "text" at bounding box center [495, 229] width 535 height 21
paste input "unit 4, [PERSON_NAME][GEOGRAPHIC_DATA]"
type input "unit 4, [PERSON_NAME][GEOGRAPHIC_DATA]"
click at [259, 190] on input "Street Address" at bounding box center [495, 198] width 535 height 21
type input "Dozens bank"
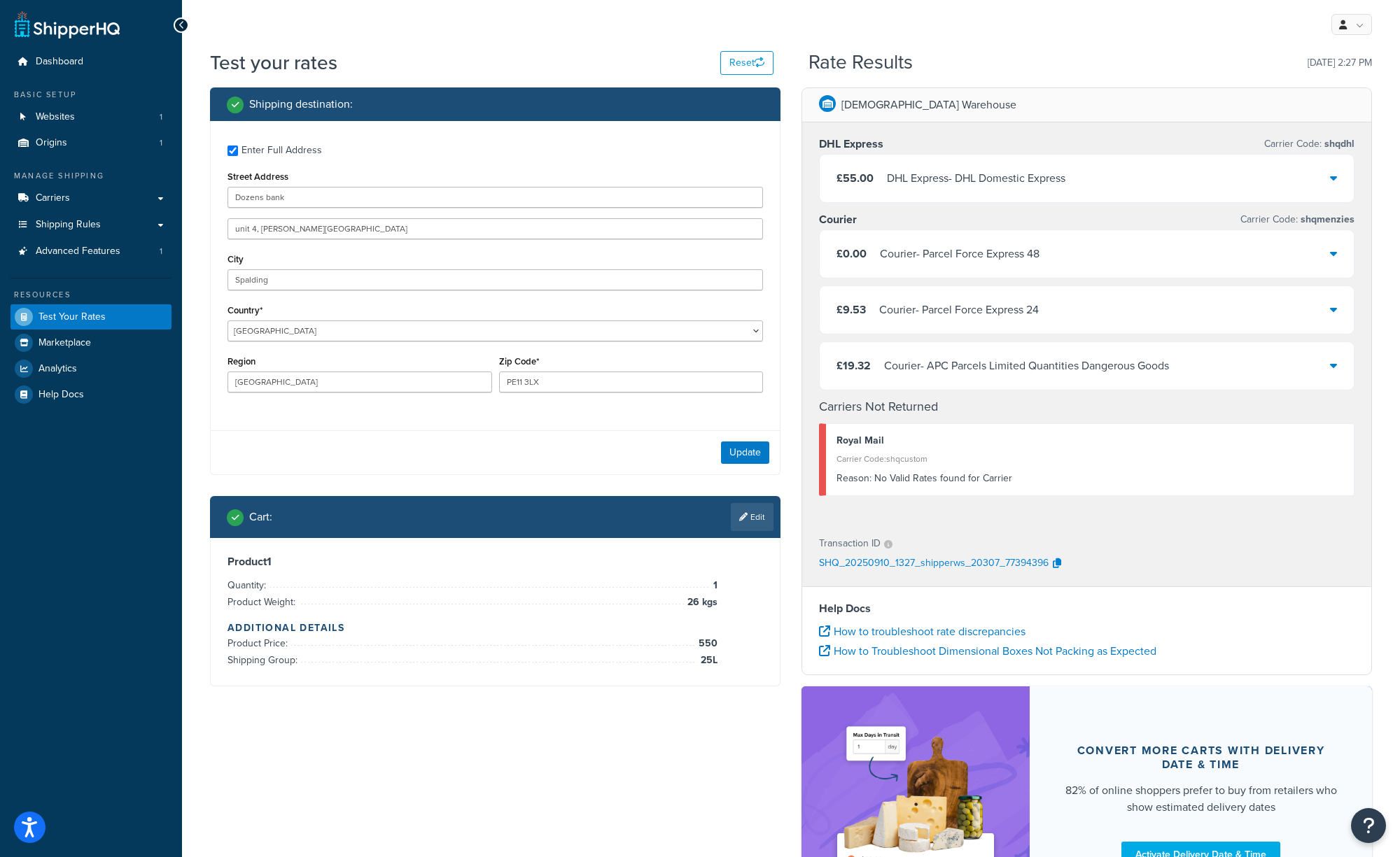
click at [401, 479] on div "Shipping destination : Enter Full Address Street Address Dozens bank unit 4, [P…" at bounding box center [495, 397] width 592 height 620
click at [748, 450] on button "Update" at bounding box center [745, 453] width 48 height 23
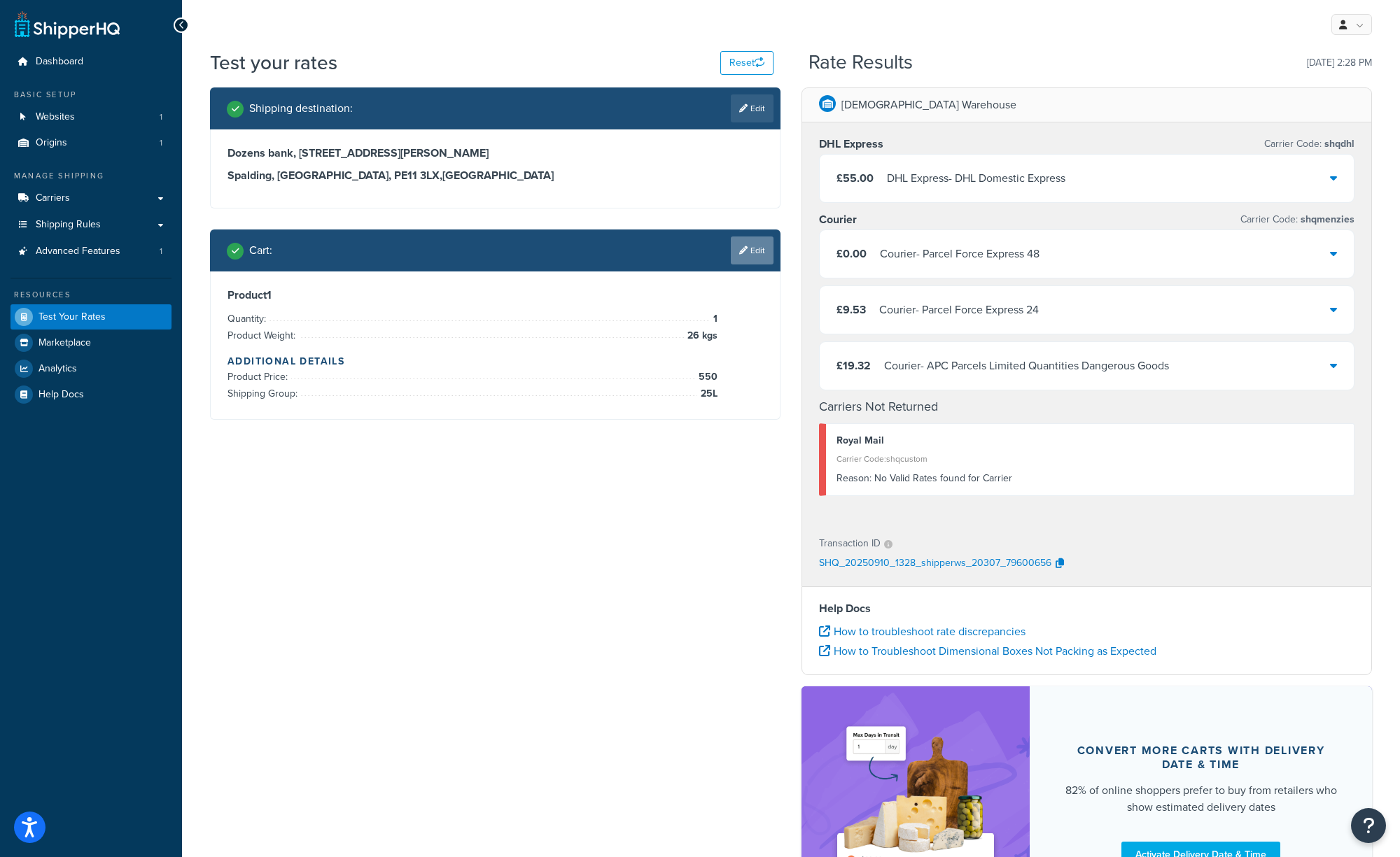
click at [760, 247] on link "Edit" at bounding box center [752, 250] width 43 height 28
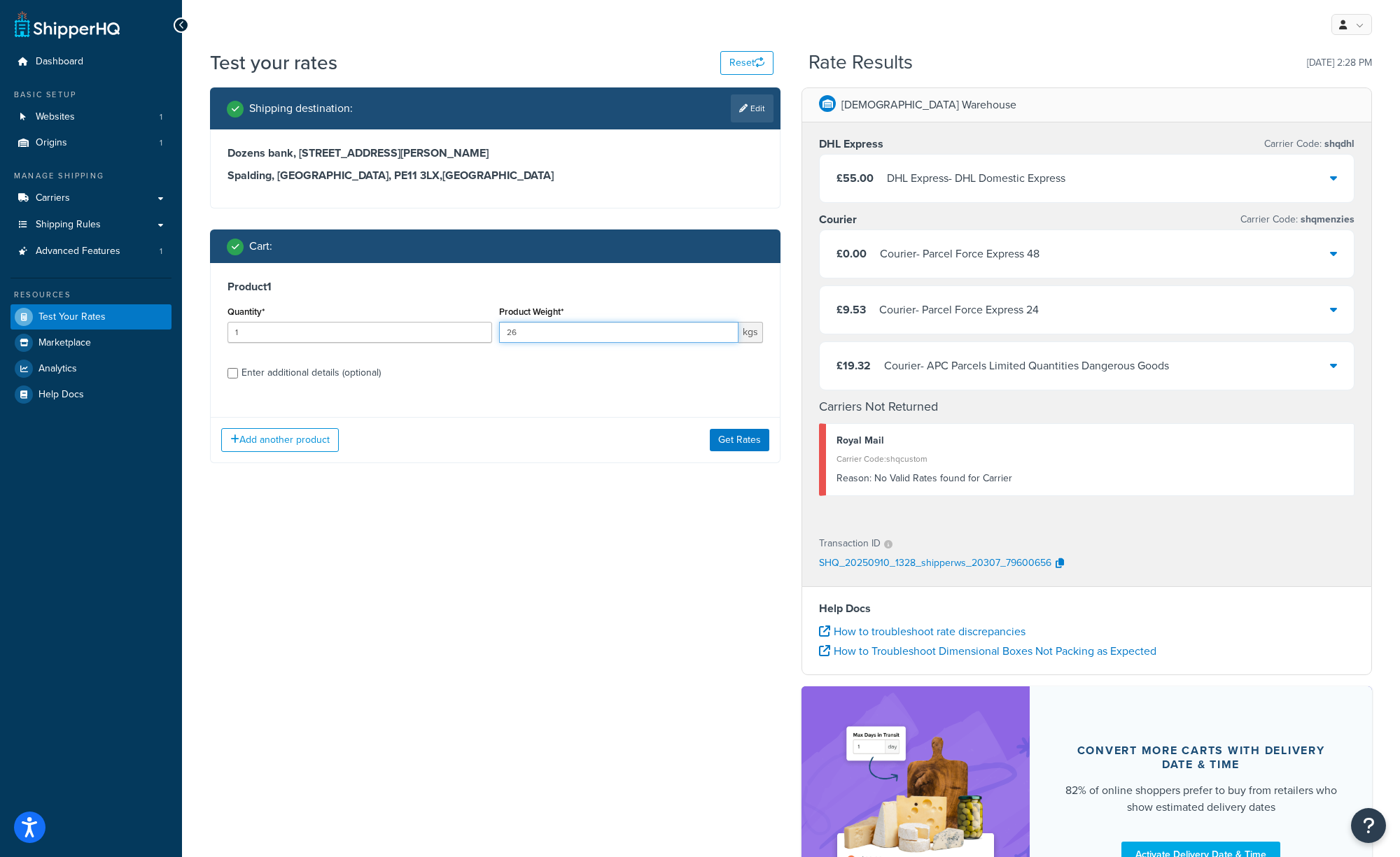
drag, startPoint x: 538, startPoint y: 335, endPoint x: 512, endPoint y: 334, distance: 26.0
click at [512, 334] on input "26" at bounding box center [619, 332] width 240 height 21
type input "25"
click at [744, 439] on button "Get Rates" at bounding box center [739, 441] width 59 height 23
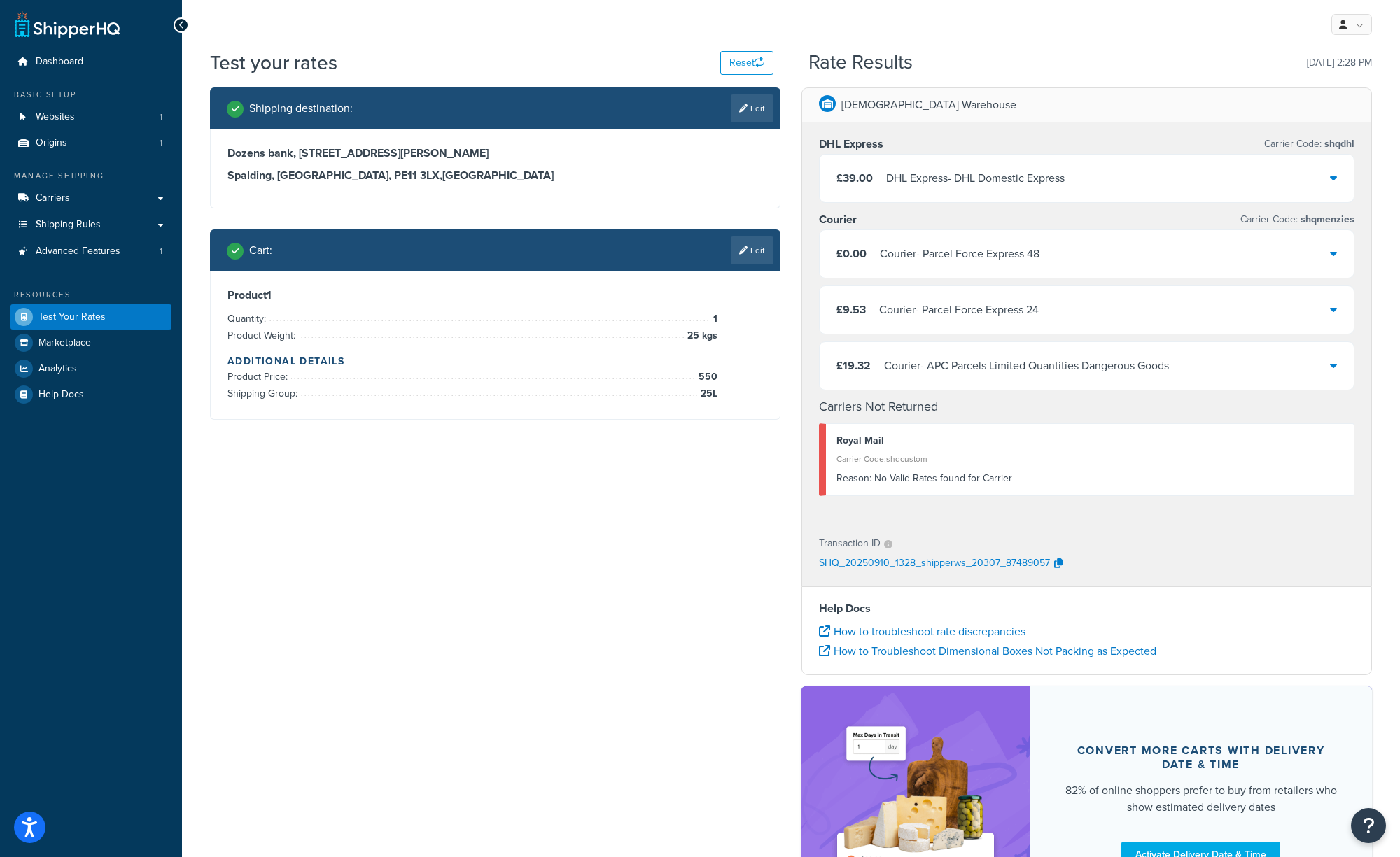
click at [935, 178] on div "DHL Express - DHL Domestic Express" at bounding box center [974, 178] width 178 height 20
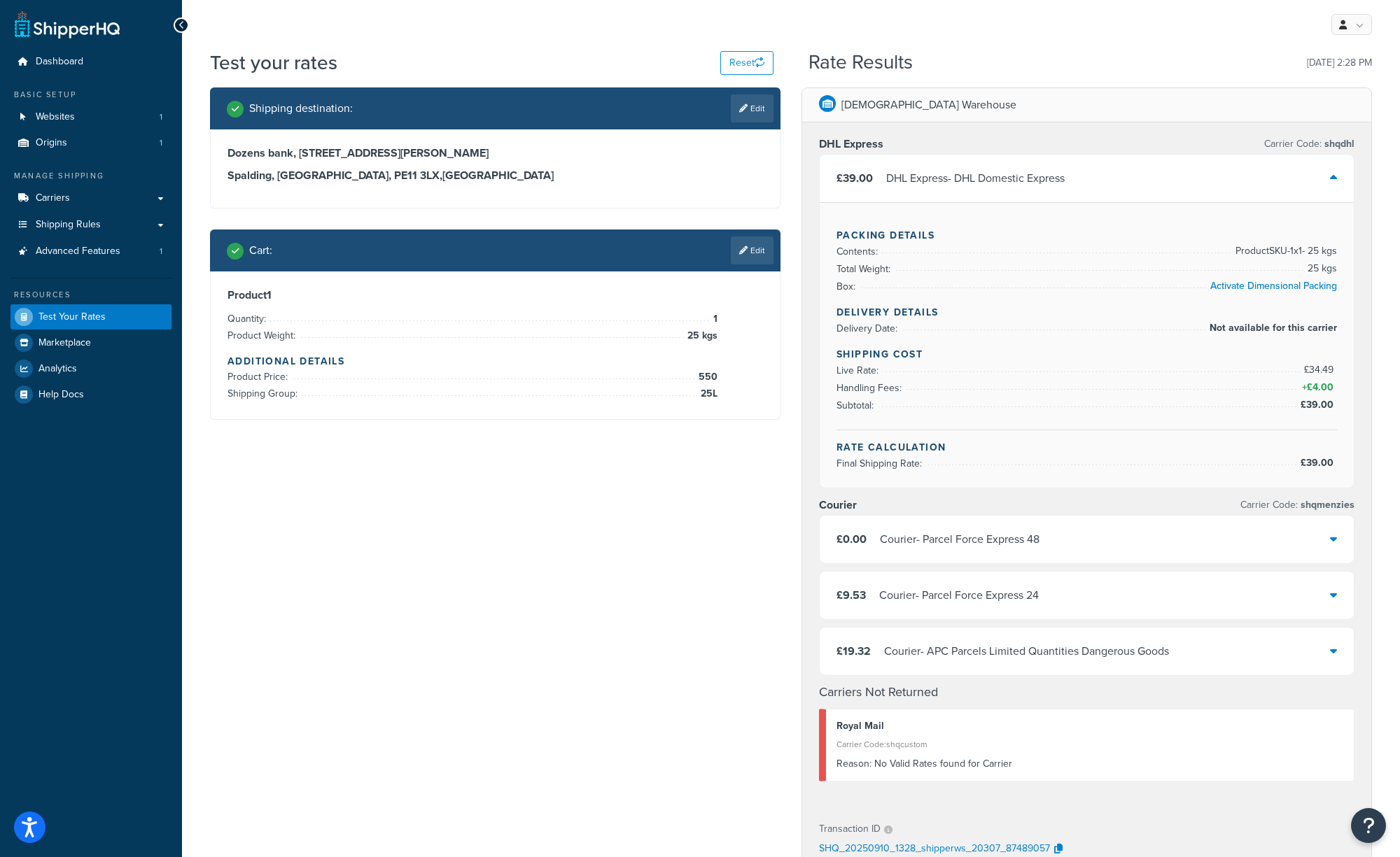
click at [941, 531] on div "Courier - Parcel Force Express 48" at bounding box center [959, 540] width 159 height 20
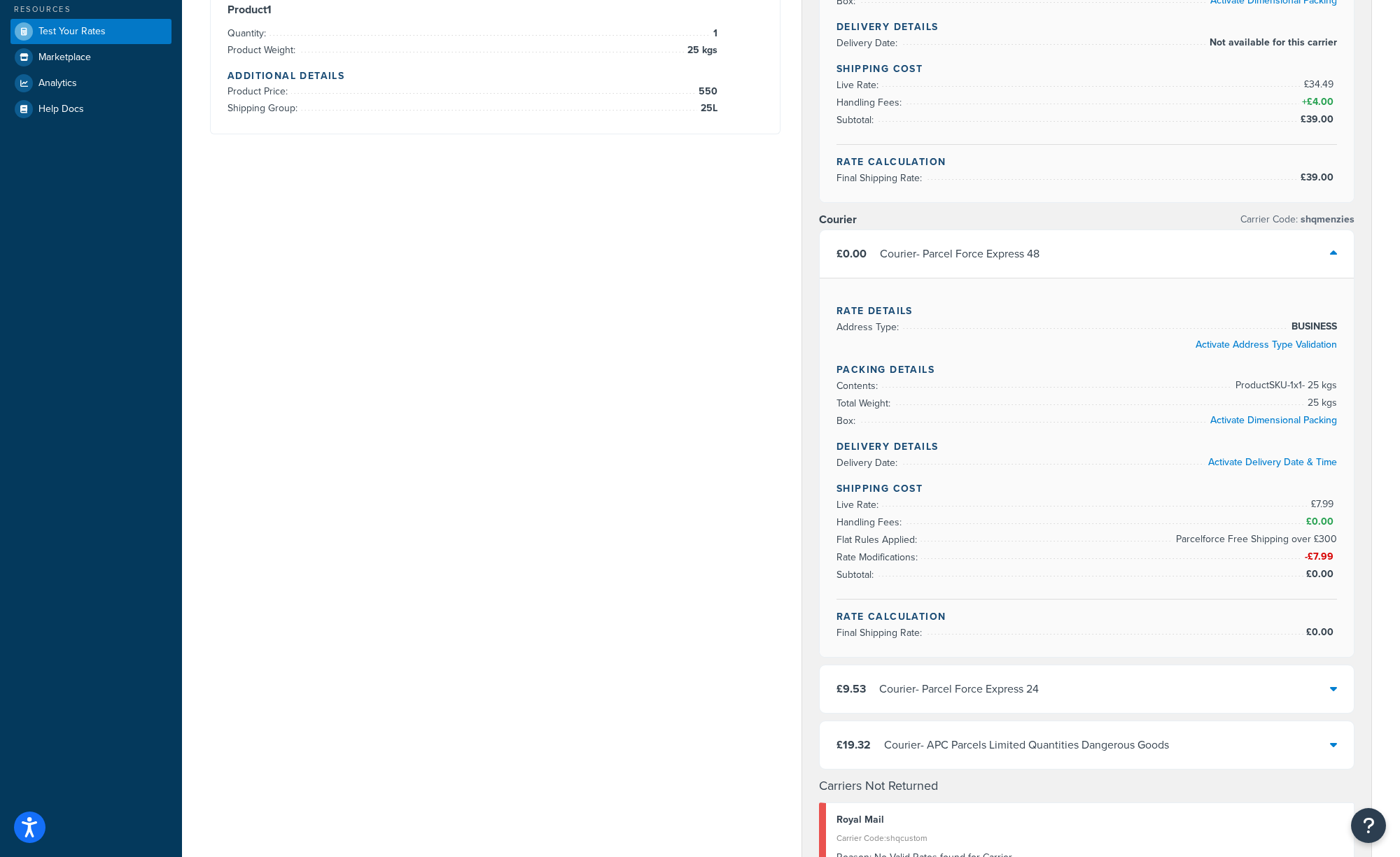
scroll to position [571, 0]
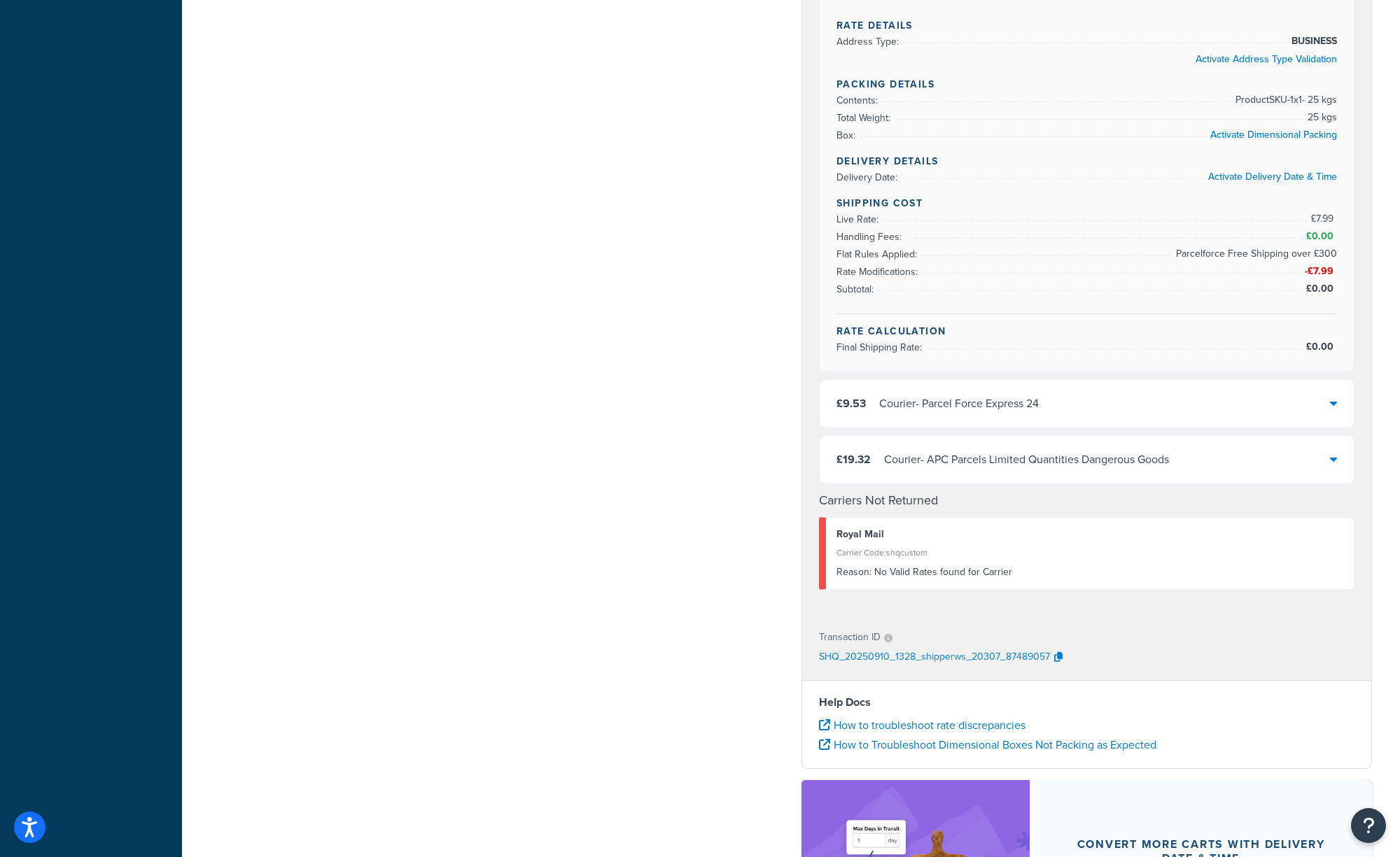
click at [953, 454] on div "Courier - APC Parcels Limited Quantities Dangerous Goods" at bounding box center [1026, 460] width 285 height 20
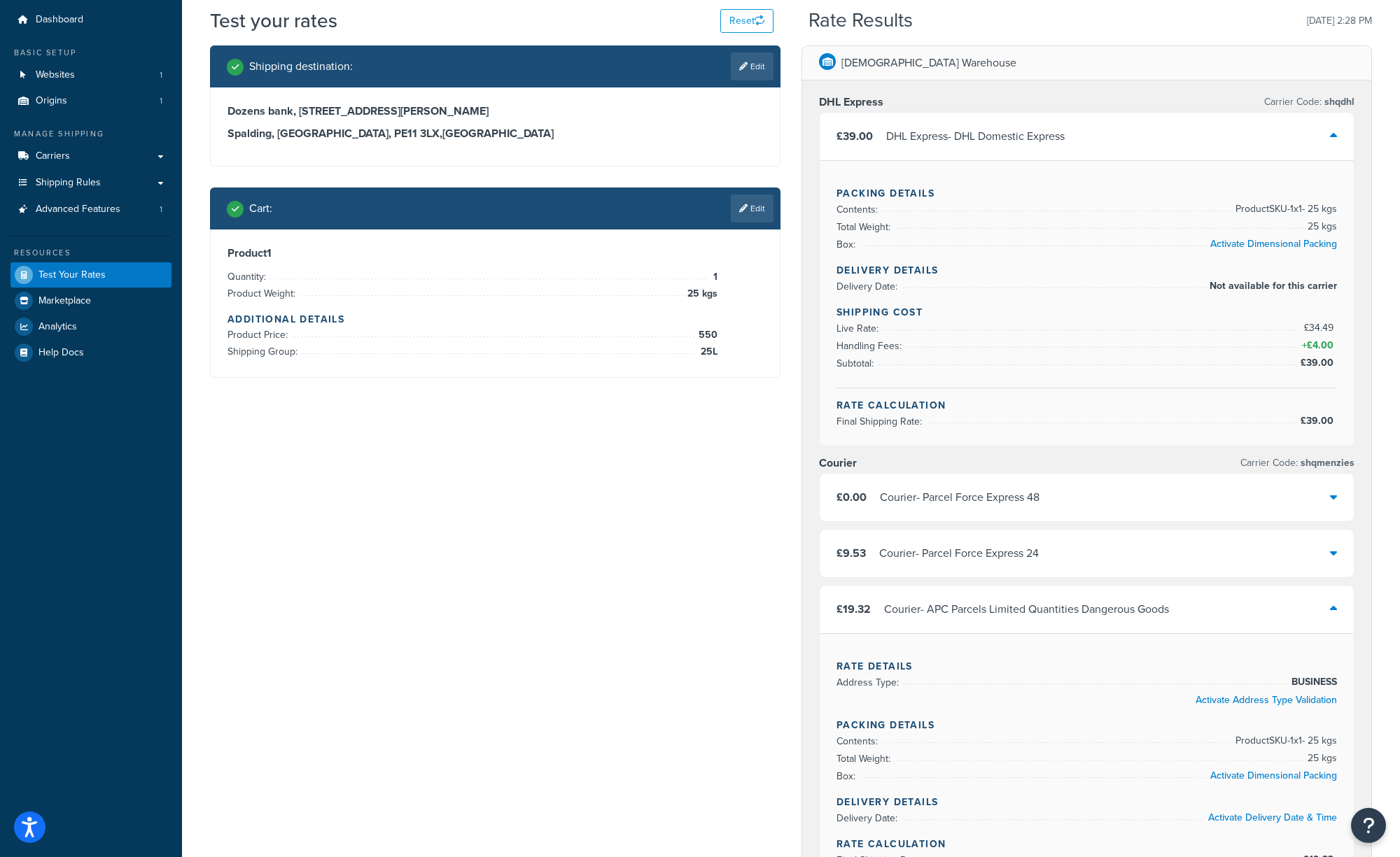
scroll to position [0, 0]
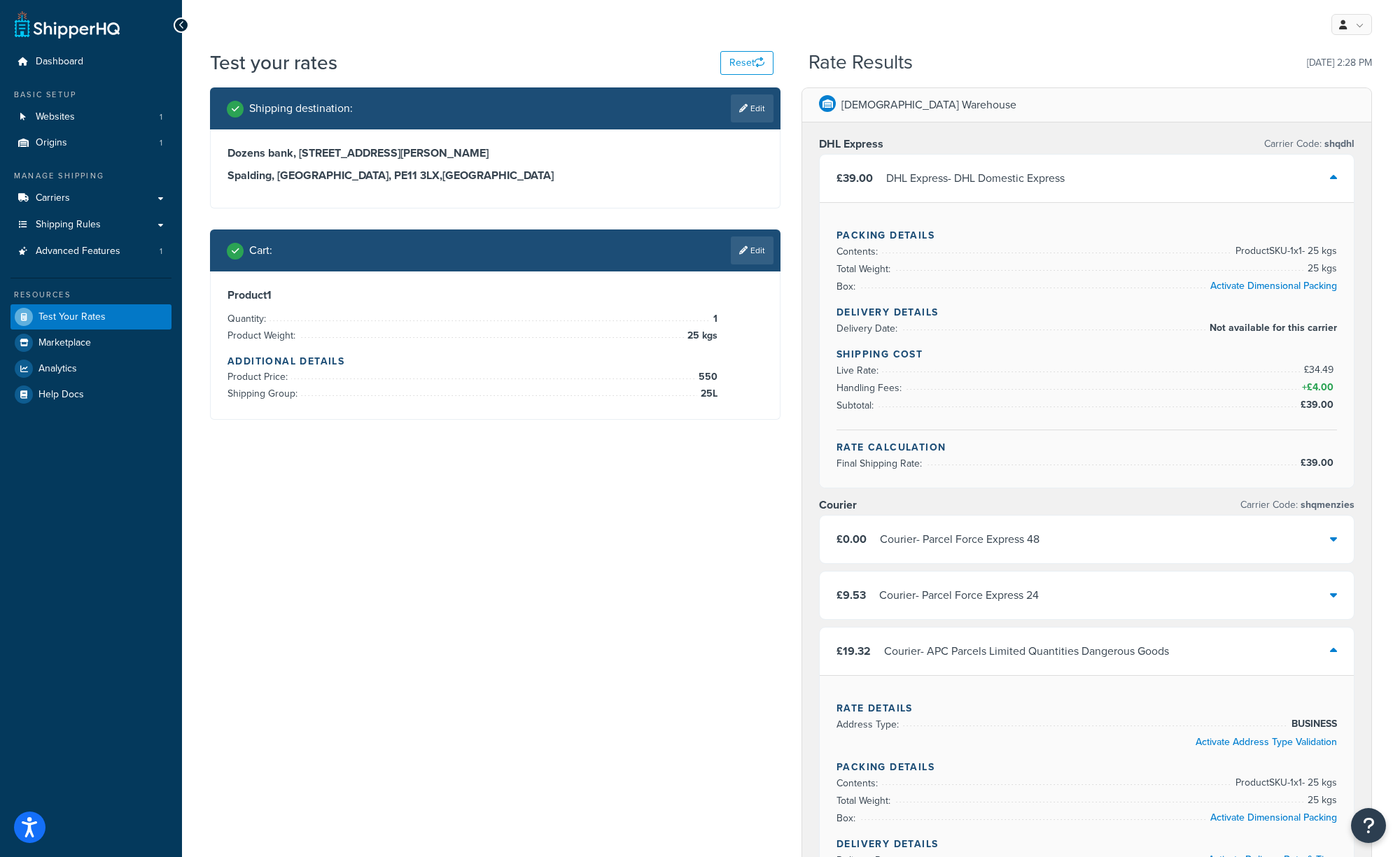
click at [1338, 653] on div "£19.32 Courier - APC Parcels Limited Quantities Dangerous Goods" at bounding box center [1086, 651] width 534 height 47
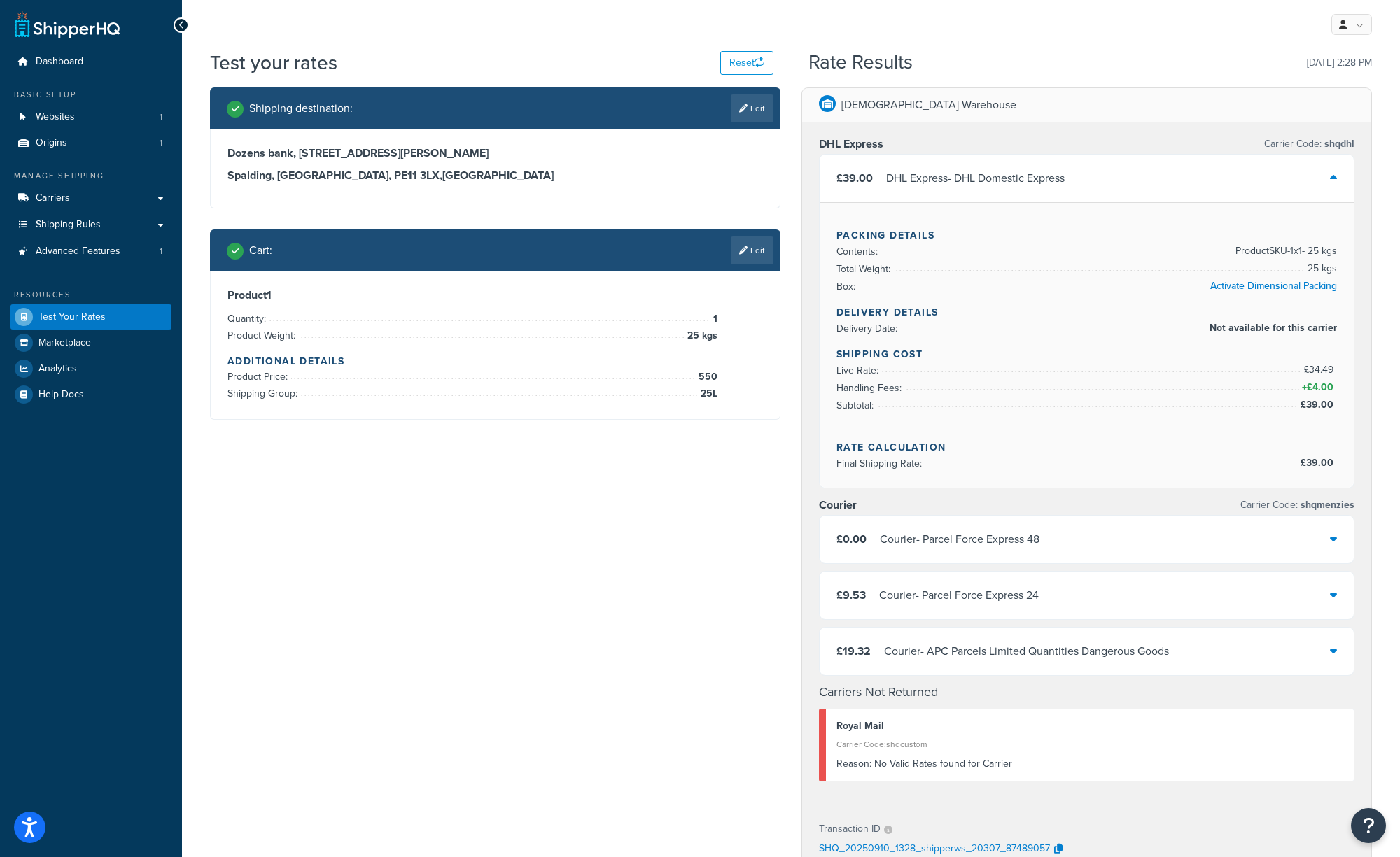
click at [377, 489] on div "Shipping destination : Edit Dozens bank, [STREET_ADDRESS][PERSON_NAME] Cart : E…" at bounding box center [790, 656] width 1183 height 1137
click at [1048, 56] on div "Rate Results [DATE] 2:28 PM" at bounding box center [1089, 62] width 563 height 22
